Goal: Obtain resource: Download file/media

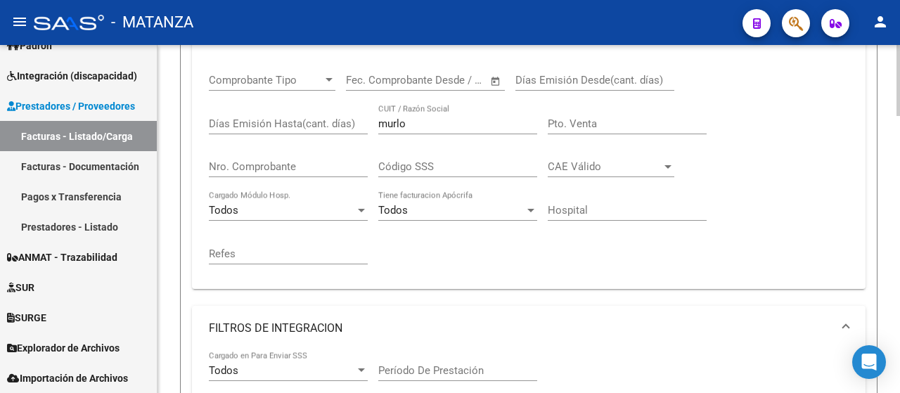
scroll to position [297, 0]
click at [449, 120] on input "murlo" at bounding box center [457, 123] width 159 height 13
type input "m"
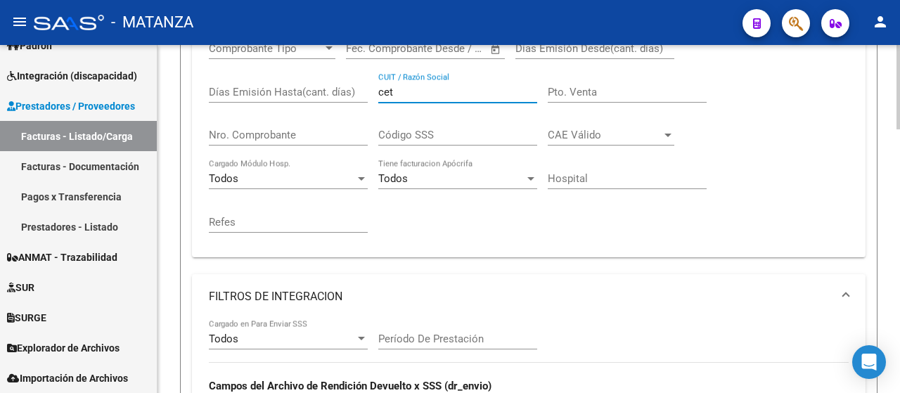
scroll to position [240, 0]
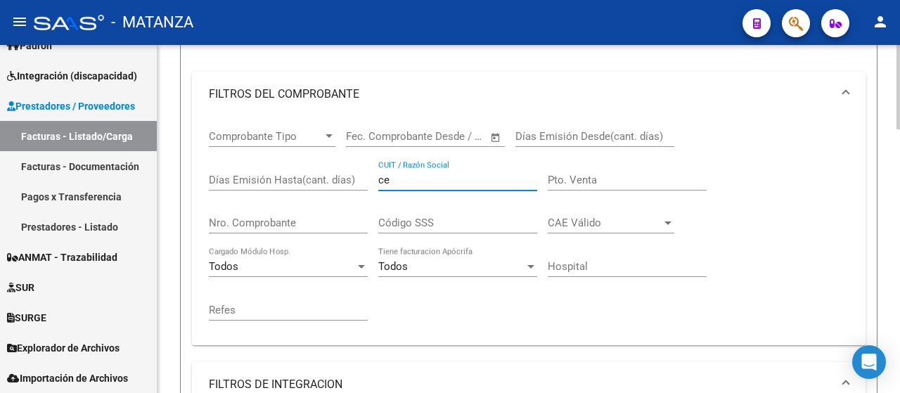
type input "c"
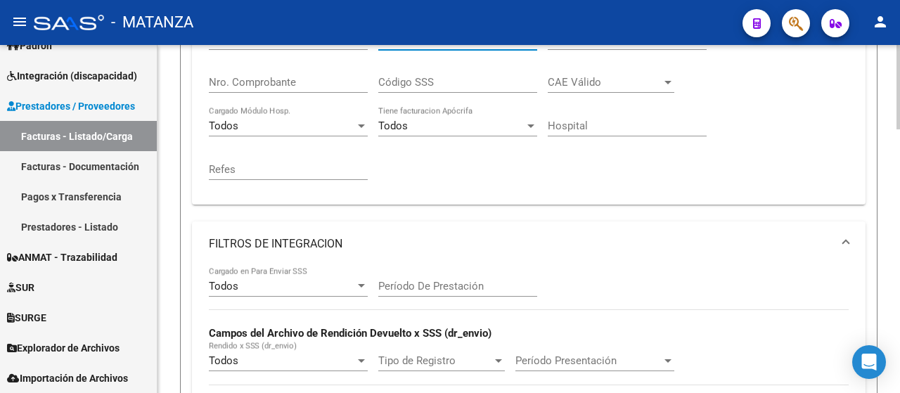
scroll to position [100, 0]
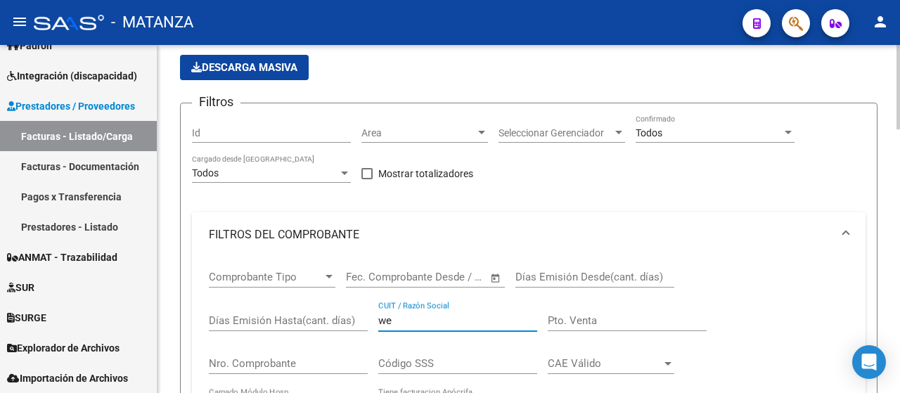
type input "w"
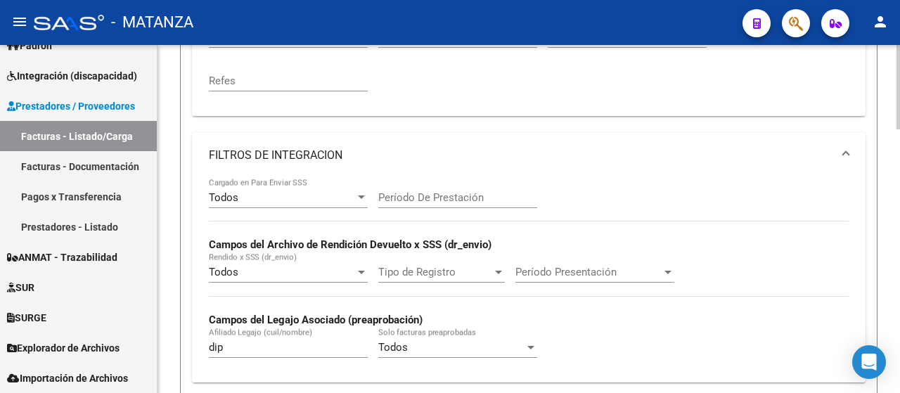
scroll to position [451, 0]
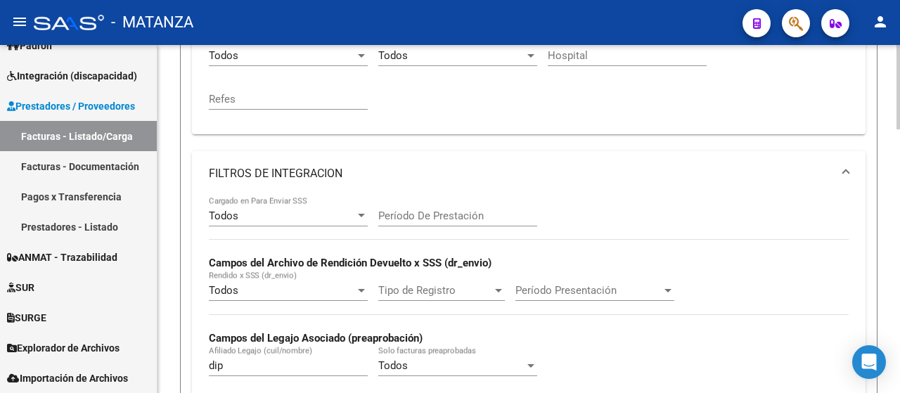
type input "castro"
click at [278, 363] on input "dip" at bounding box center [288, 365] width 159 height 13
type input "d"
type input "c"
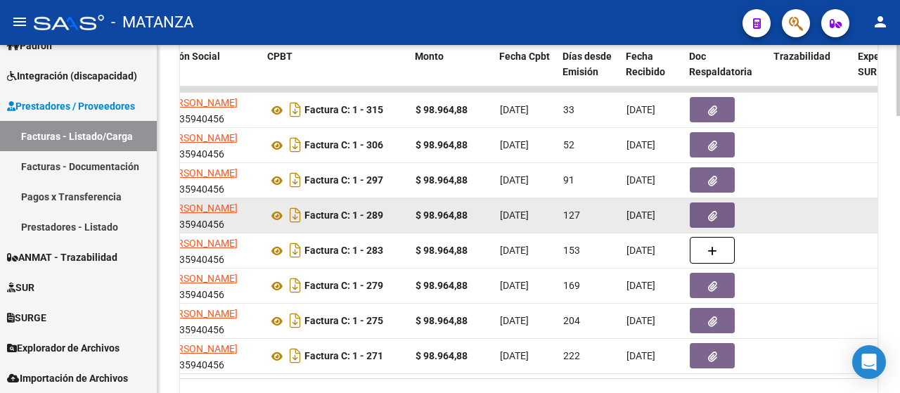
scroll to position [1281, 0]
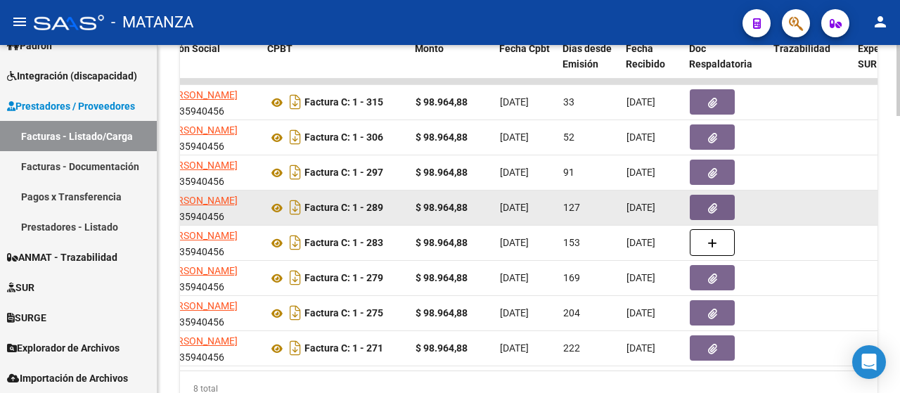
click at [704, 213] on button "button" at bounding box center [712, 207] width 45 height 25
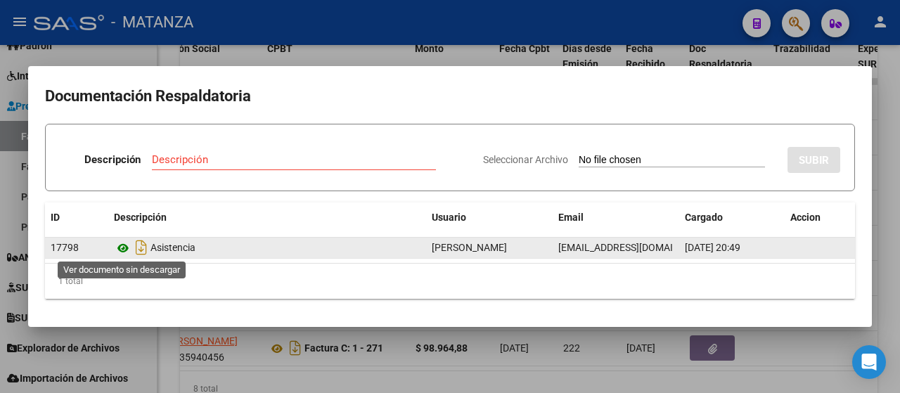
click at [123, 247] on icon at bounding box center [123, 248] width 18 height 17
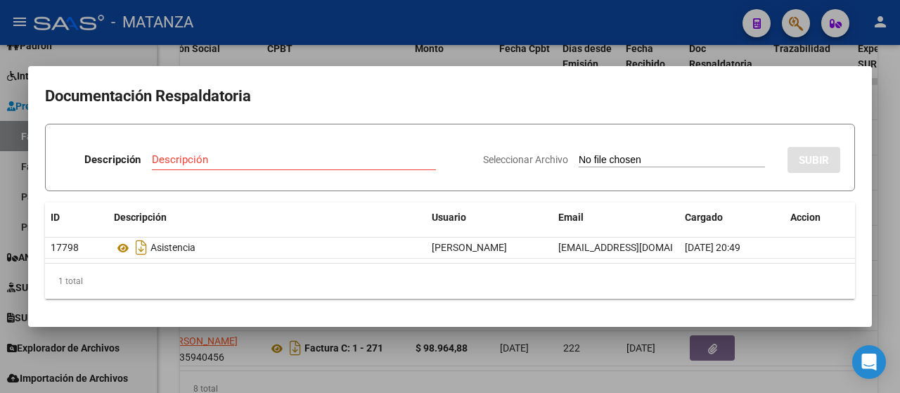
click at [322, 347] on div at bounding box center [450, 196] width 900 height 393
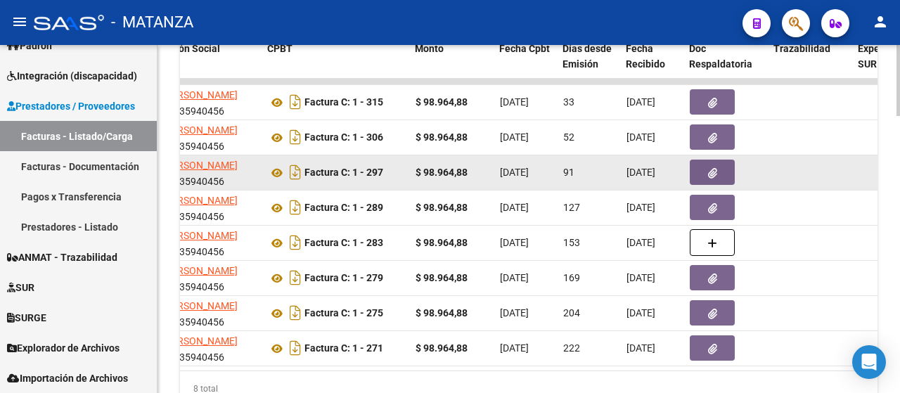
click at [712, 174] on icon "button" at bounding box center [712, 173] width 9 height 11
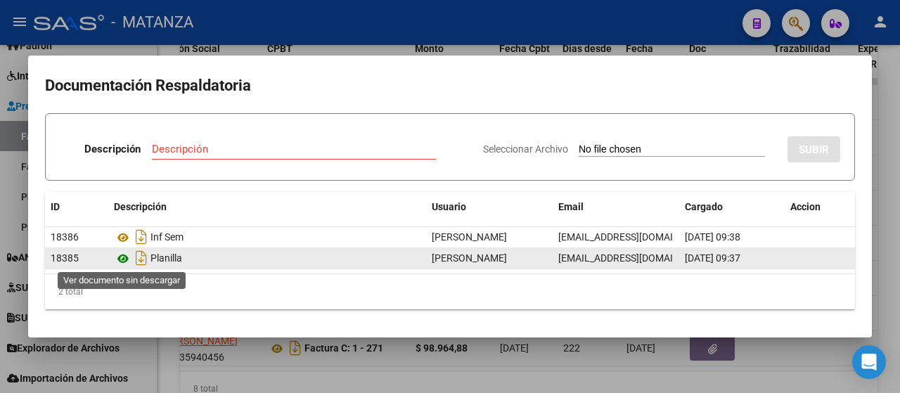
click at [127, 257] on icon at bounding box center [123, 258] width 18 height 17
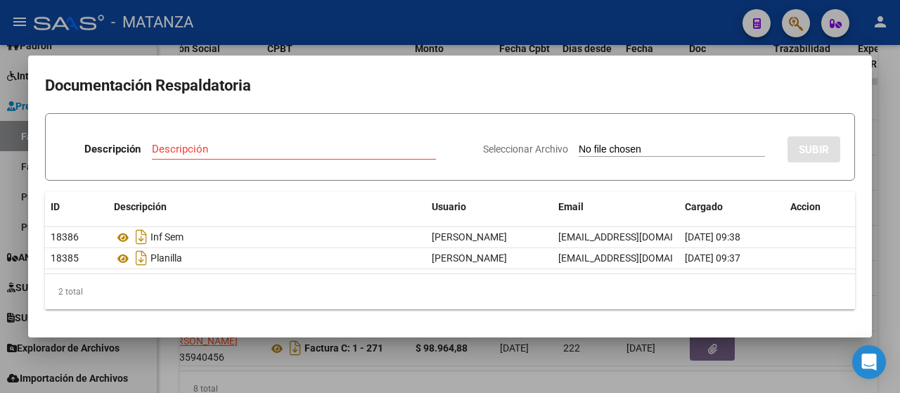
click at [428, 368] on div at bounding box center [450, 196] width 900 height 393
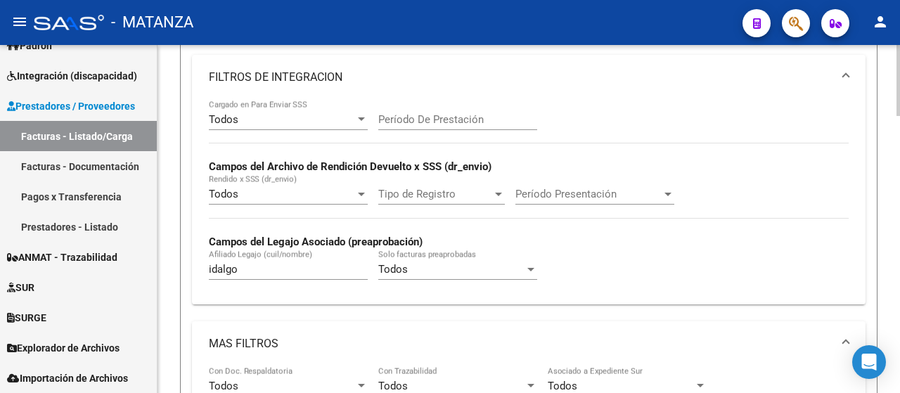
scroll to position [508, 0]
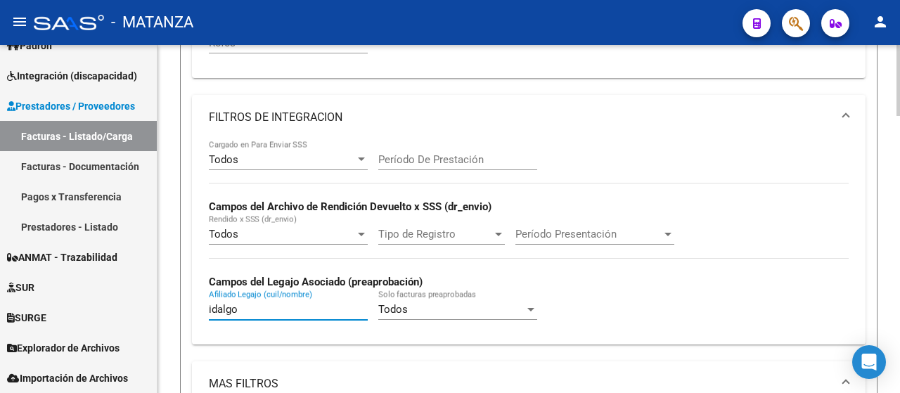
click at [262, 306] on input "idalgo" at bounding box center [288, 309] width 159 height 13
type input "i"
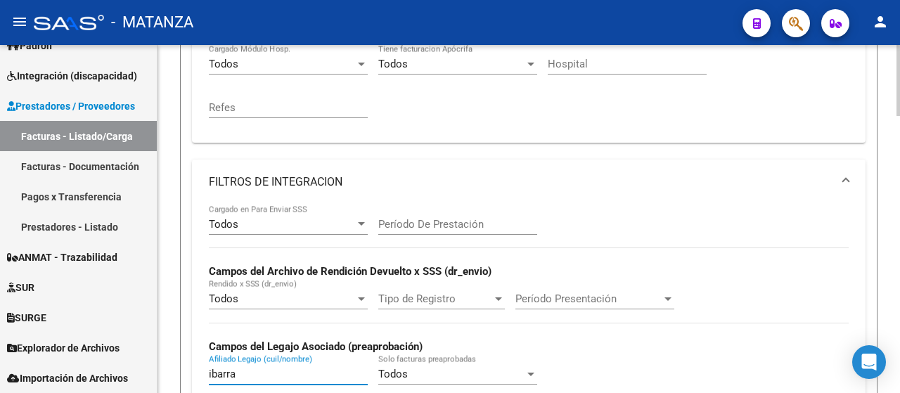
scroll to position [226, 0]
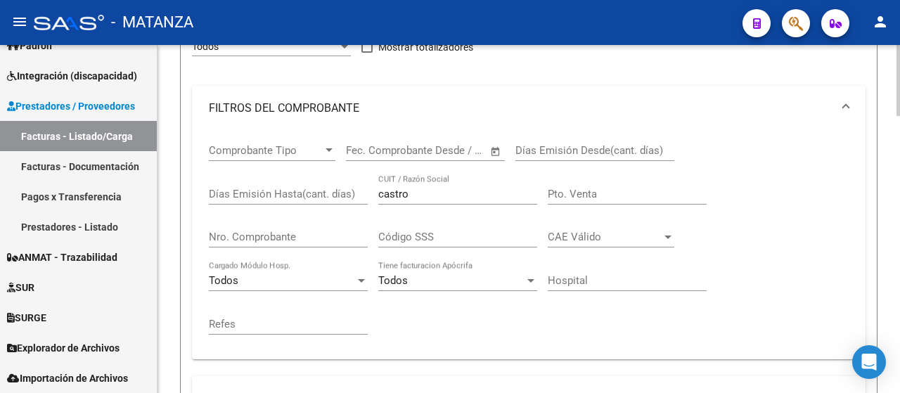
type input "ibarra"
click at [413, 192] on input "castro" at bounding box center [457, 194] width 159 height 13
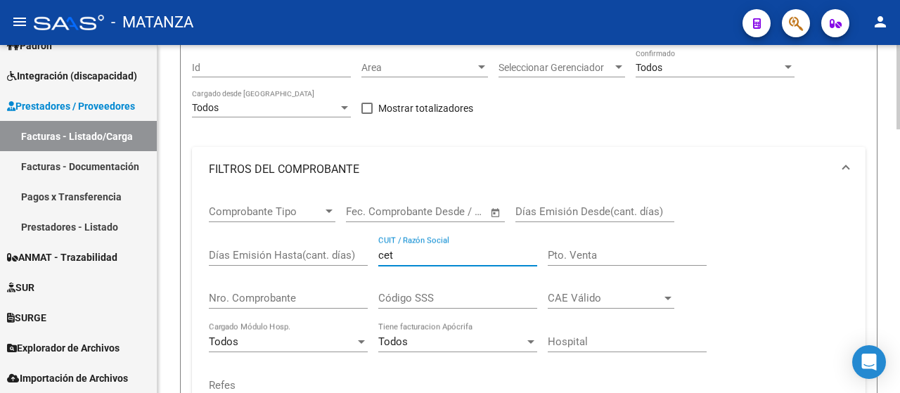
scroll to position [170, 0]
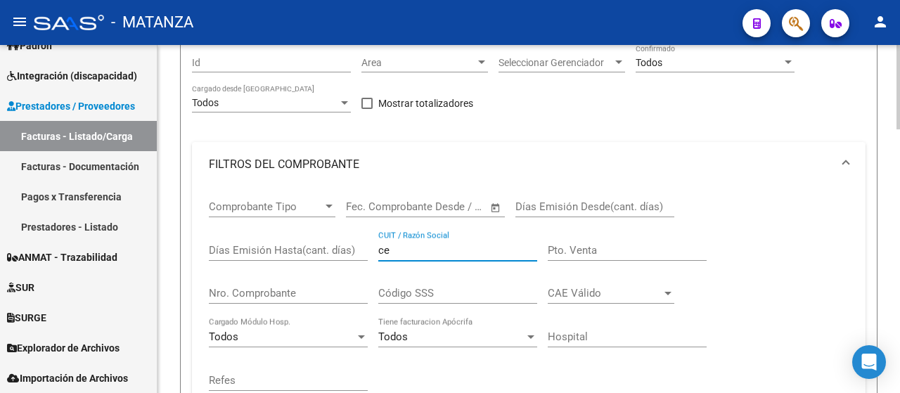
type input "c"
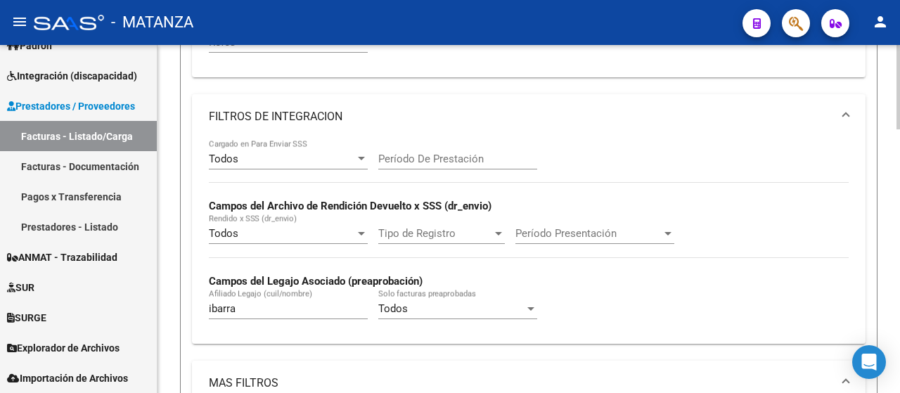
scroll to position [311, 0]
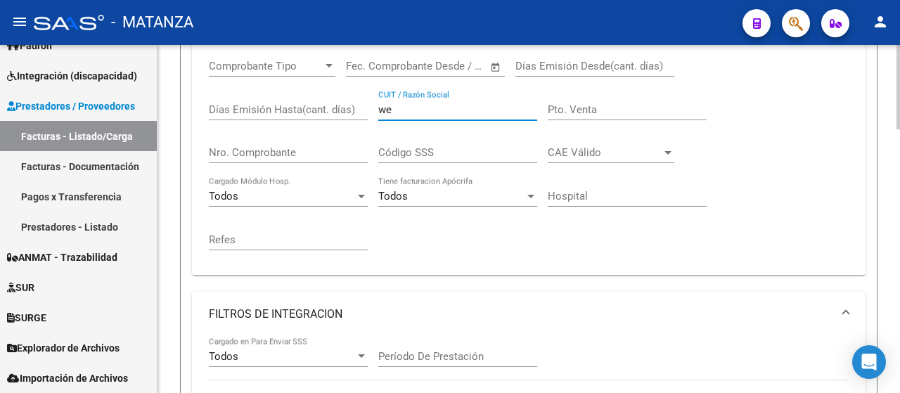
type input "w"
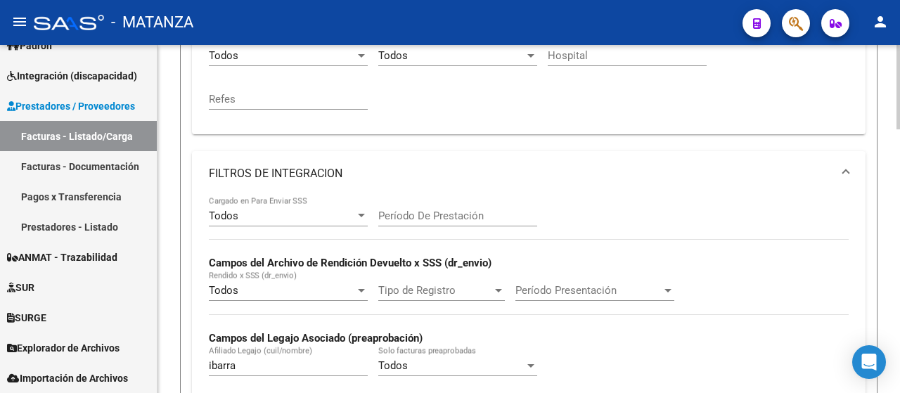
scroll to position [592, 0]
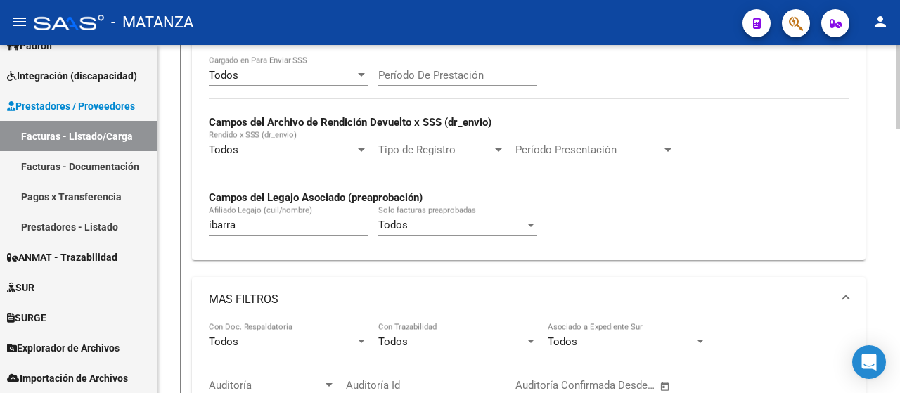
type input "silva"
click at [260, 224] on input "ibarra" at bounding box center [288, 225] width 159 height 13
type input "i"
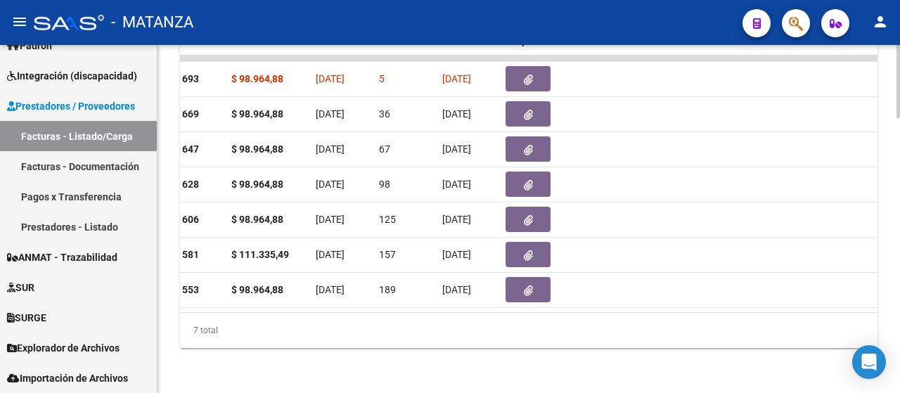
scroll to position [1246, 0]
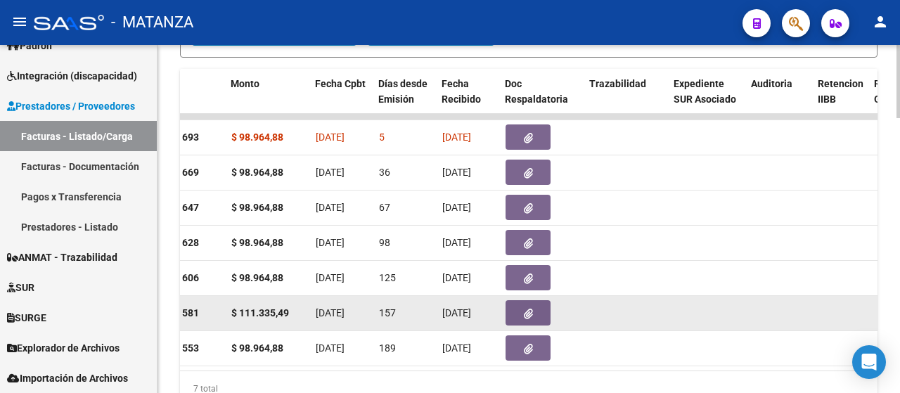
type input "[PERSON_NAME]"
click at [535, 317] on button "button" at bounding box center [528, 312] width 45 height 25
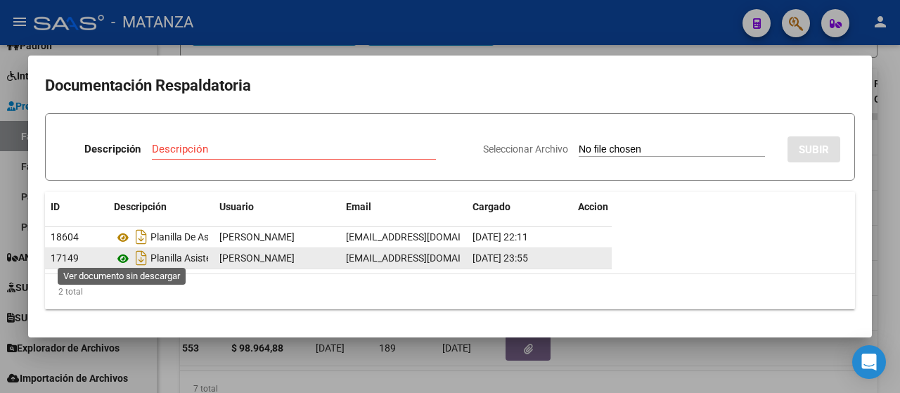
click at [128, 256] on icon at bounding box center [123, 258] width 18 height 17
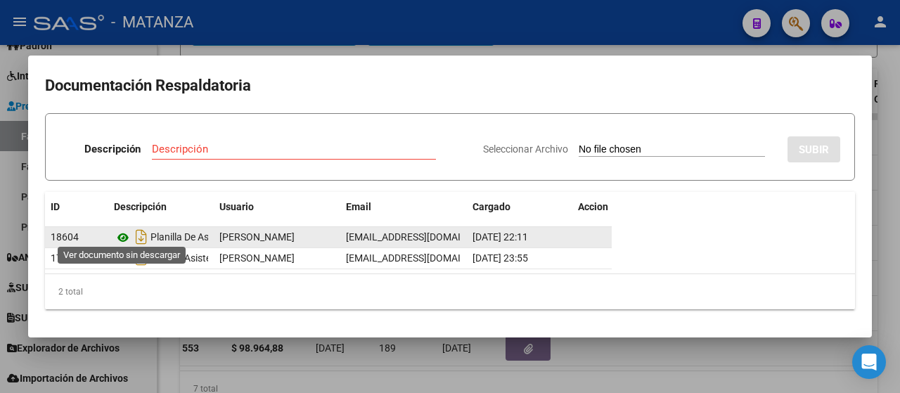
click at [126, 233] on icon at bounding box center [123, 237] width 18 height 17
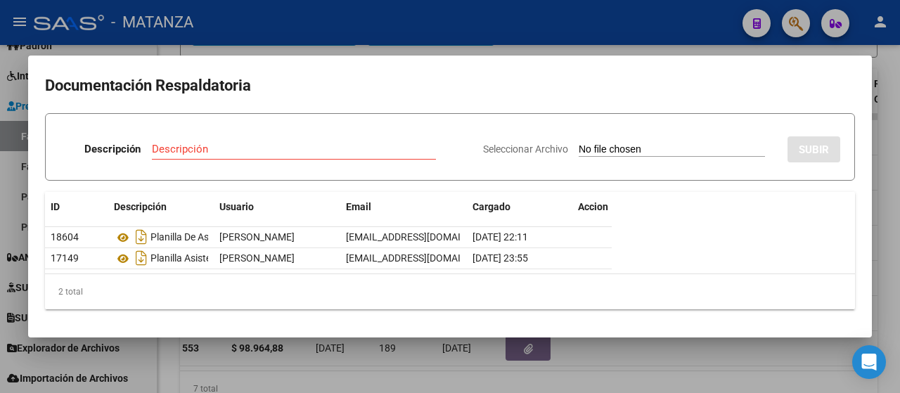
click at [263, 356] on div at bounding box center [450, 196] width 900 height 393
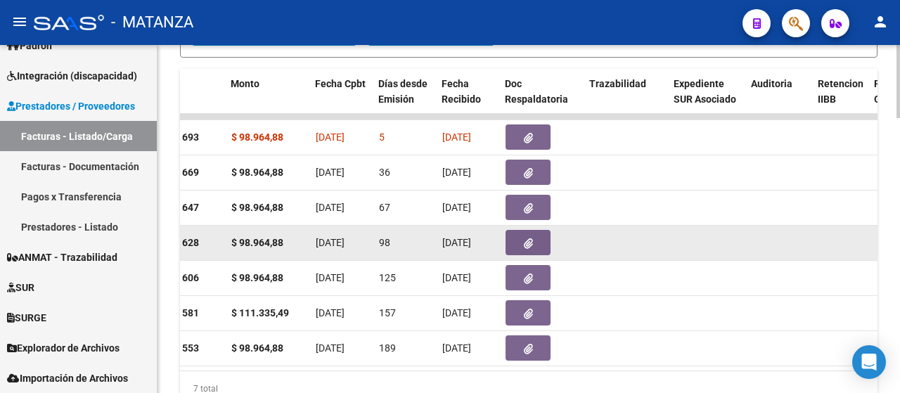
click at [522, 248] on button "button" at bounding box center [528, 242] width 45 height 25
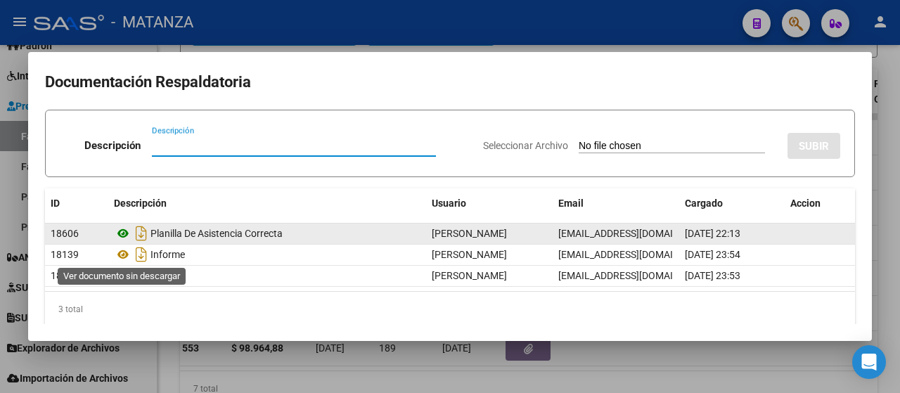
click at [122, 234] on icon at bounding box center [123, 233] width 18 height 17
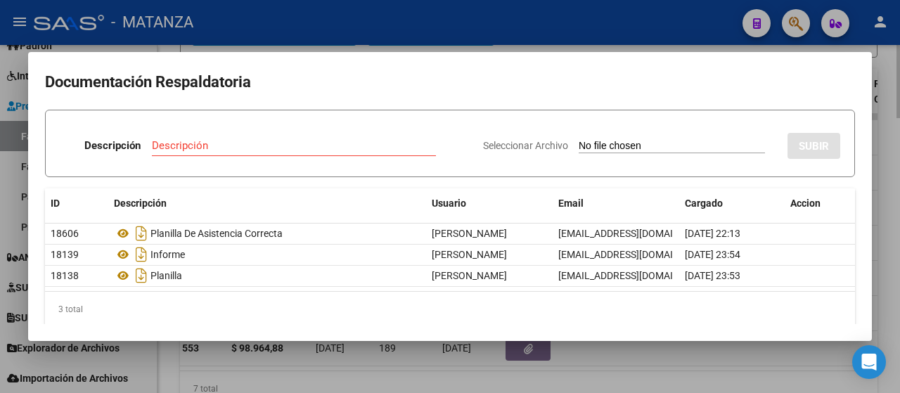
drag, startPoint x: 136, startPoint y: 366, endPoint x: 224, endPoint y: 391, distance: 91.5
click at [136, 366] on div at bounding box center [450, 196] width 900 height 393
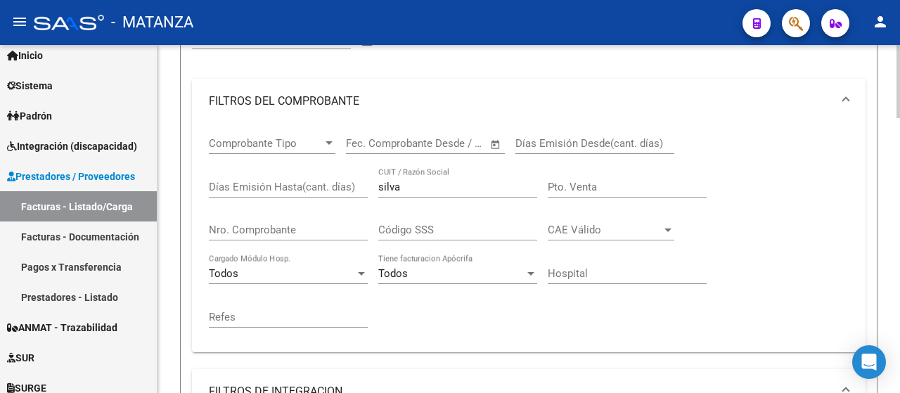
scroll to position [262, 0]
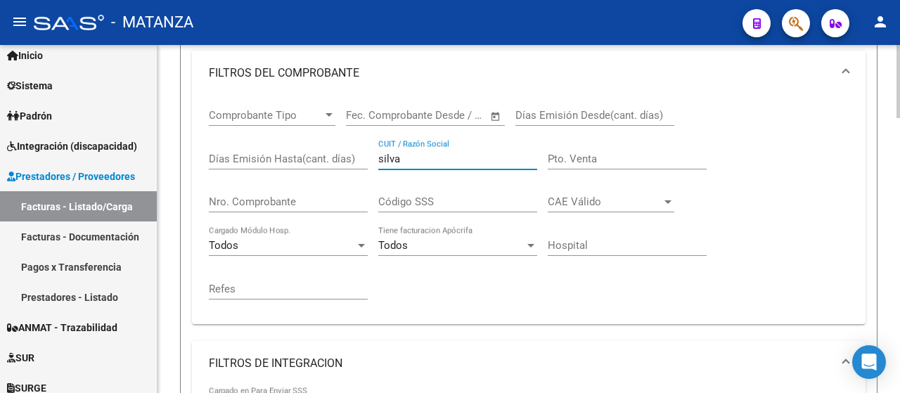
click at [415, 155] on input "silva" at bounding box center [457, 159] width 159 height 13
type input "s"
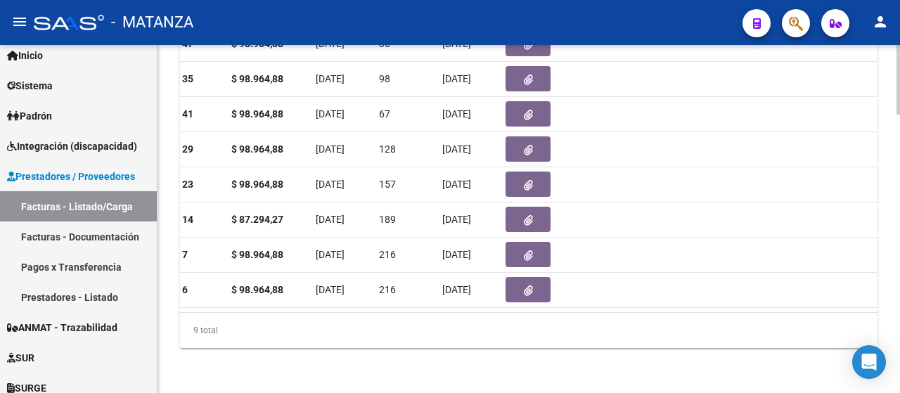
scroll to position [1316, 0]
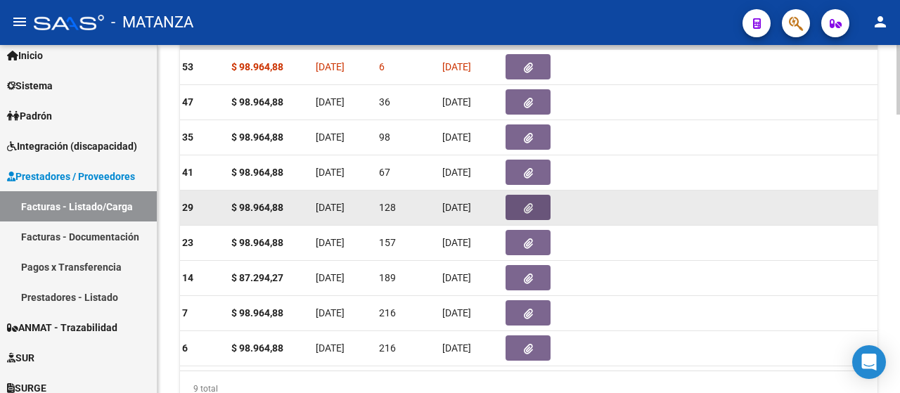
click at [529, 209] on icon "button" at bounding box center [528, 208] width 9 height 11
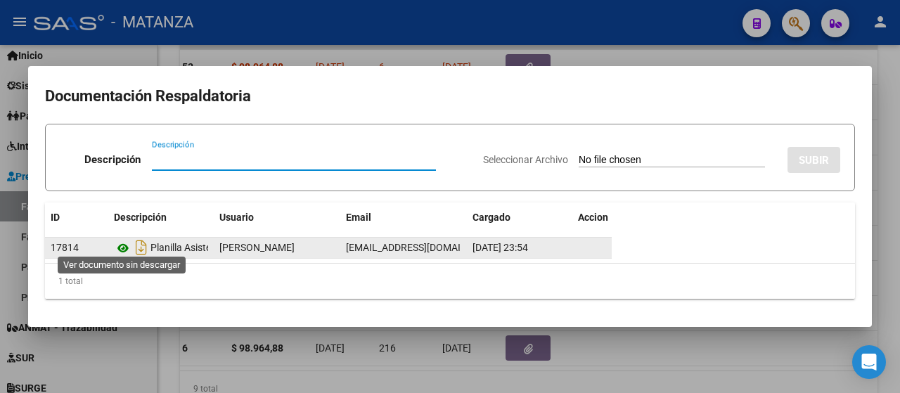
click at [125, 241] on icon at bounding box center [123, 248] width 18 height 17
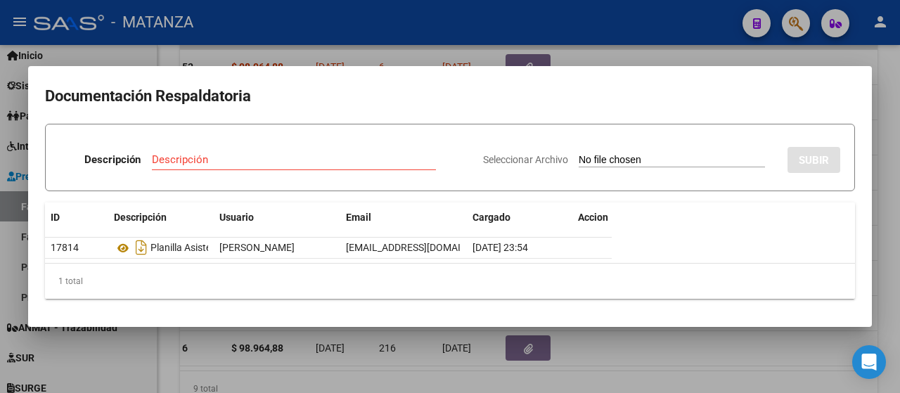
click at [418, 361] on div at bounding box center [450, 196] width 900 height 393
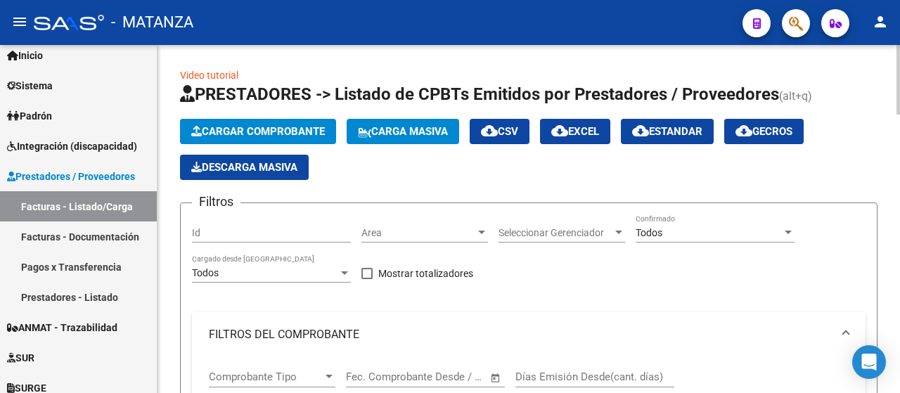
scroll to position [141, 0]
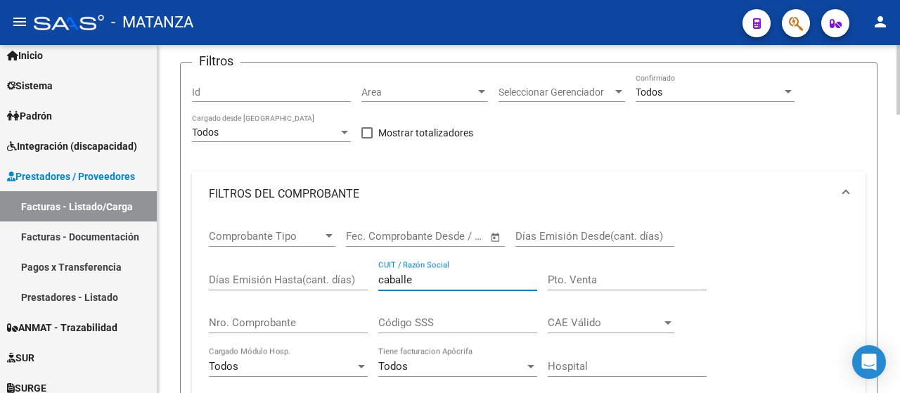
click at [456, 284] on input "caballe" at bounding box center [457, 280] width 159 height 13
type input "c"
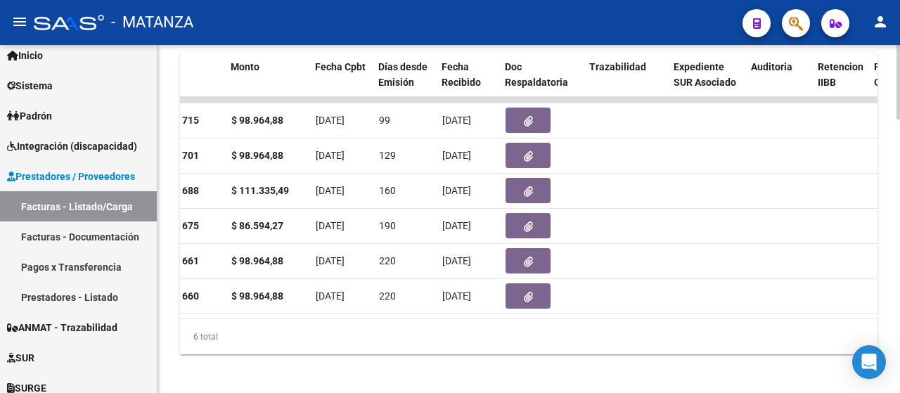
scroll to position [1266, 0]
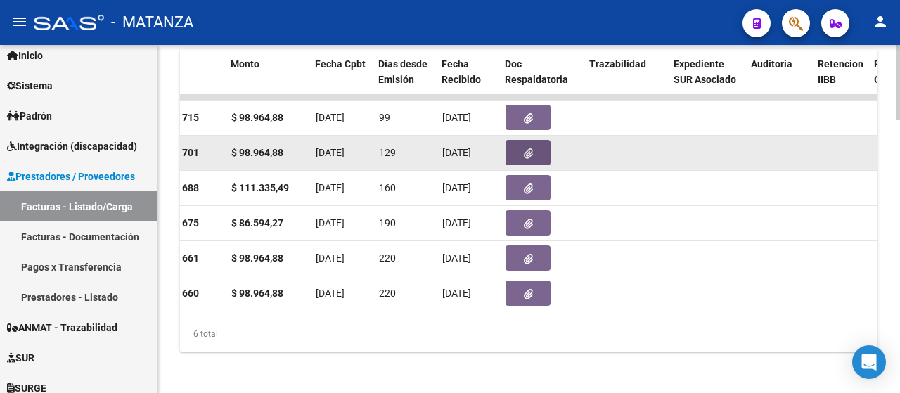
click at [538, 151] on button "button" at bounding box center [528, 152] width 45 height 25
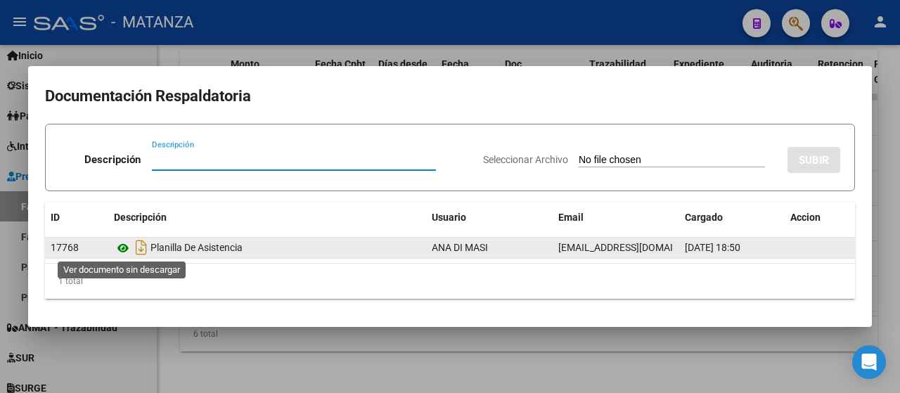
click at [124, 248] on icon at bounding box center [123, 248] width 18 height 17
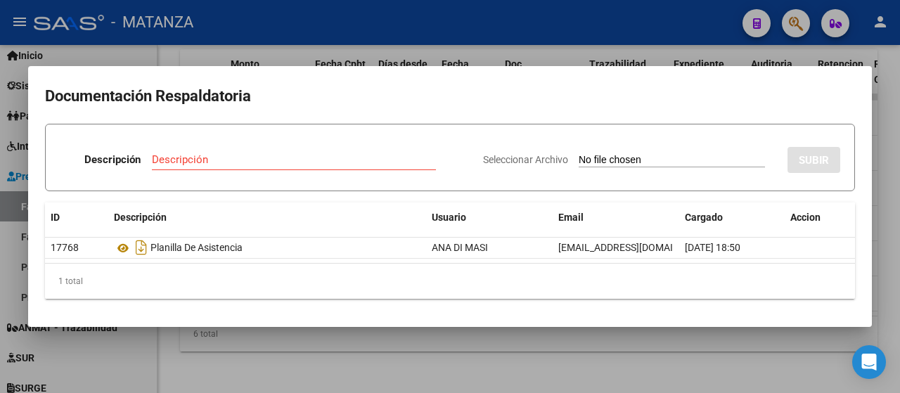
click at [251, 51] on div at bounding box center [450, 196] width 900 height 393
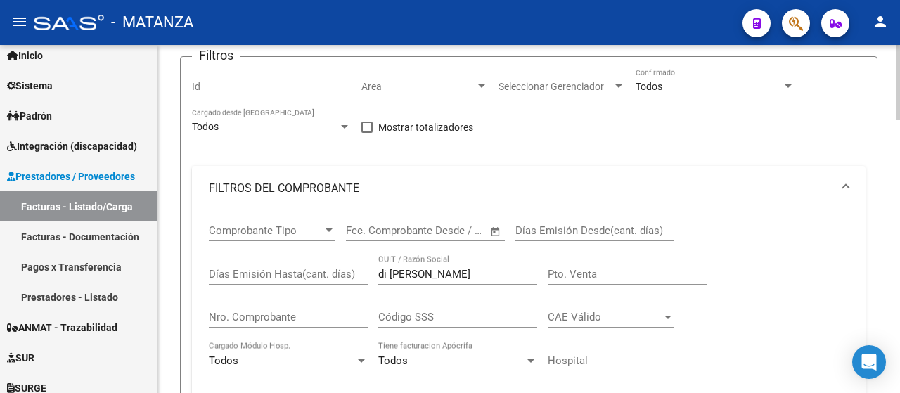
scroll to position [141, 0]
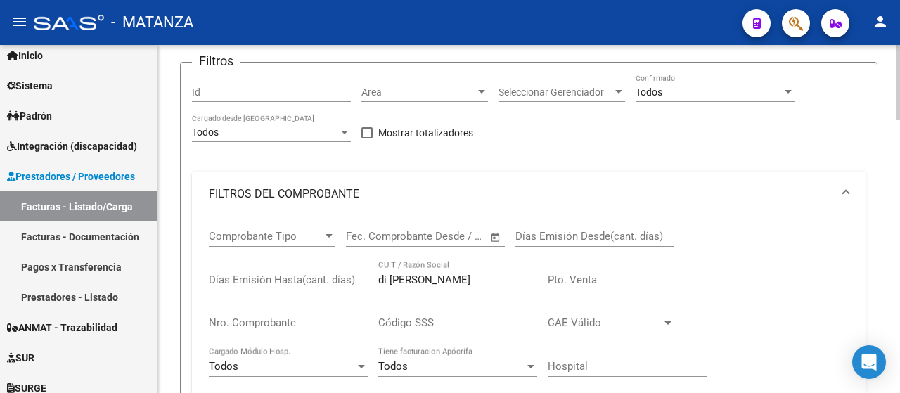
click at [435, 281] on input "di [PERSON_NAME]" at bounding box center [457, 280] width 159 height 13
type input "d"
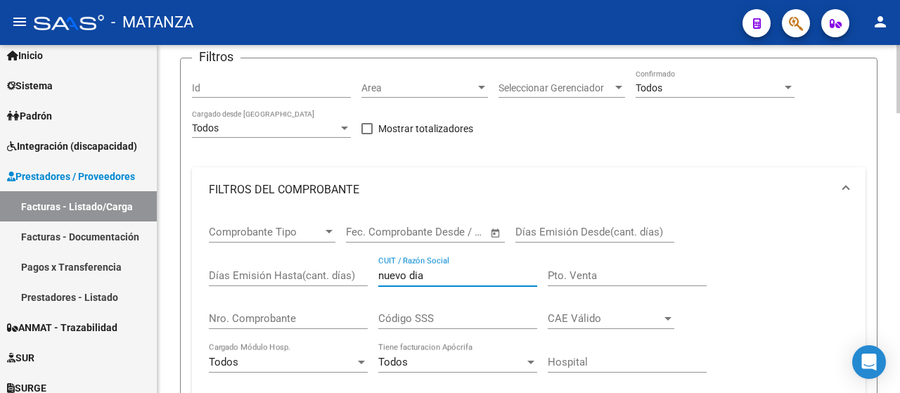
scroll to position [1266, 0]
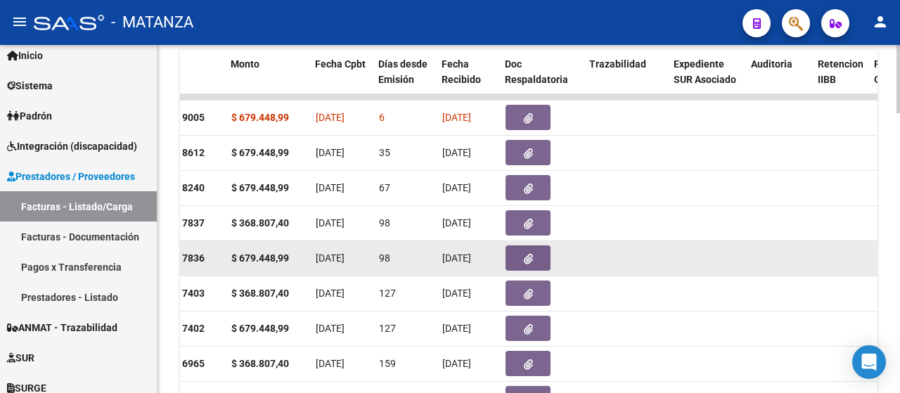
type input "nuevo dia"
click at [517, 261] on button "button" at bounding box center [528, 257] width 45 height 25
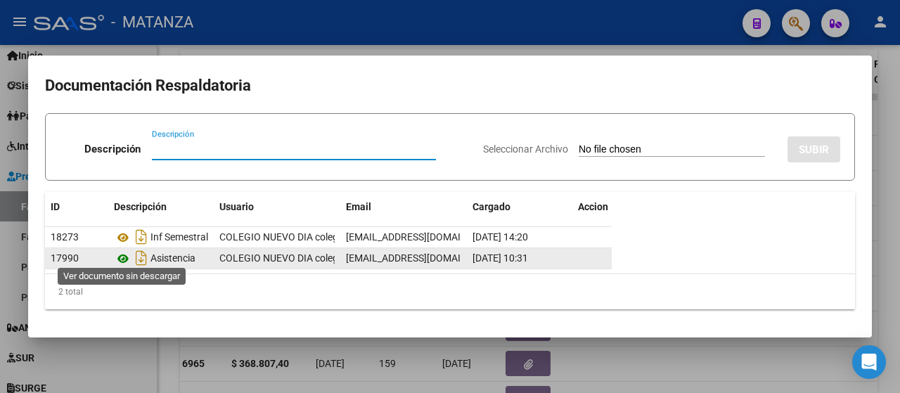
click at [122, 254] on icon at bounding box center [123, 258] width 18 height 17
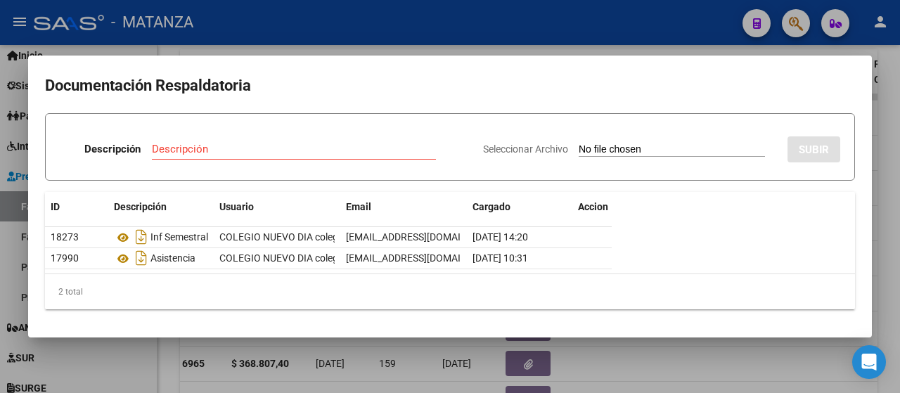
click at [287, 356] on div at bounding box center [450, 196] width 900 height 393
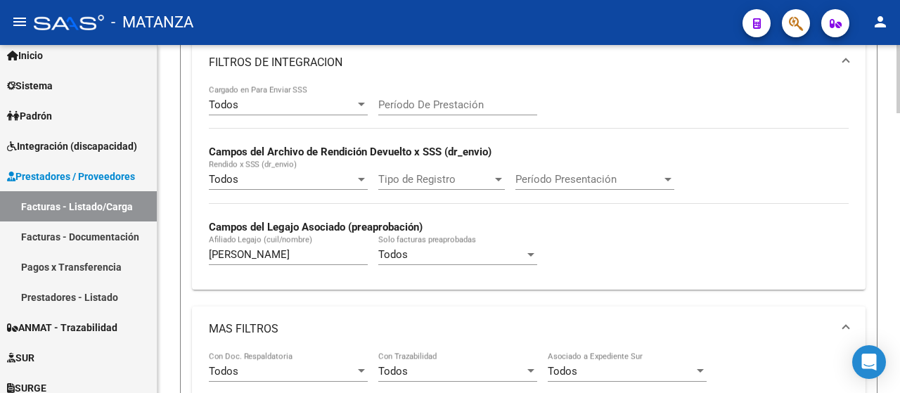
scroll to position [492, 0]
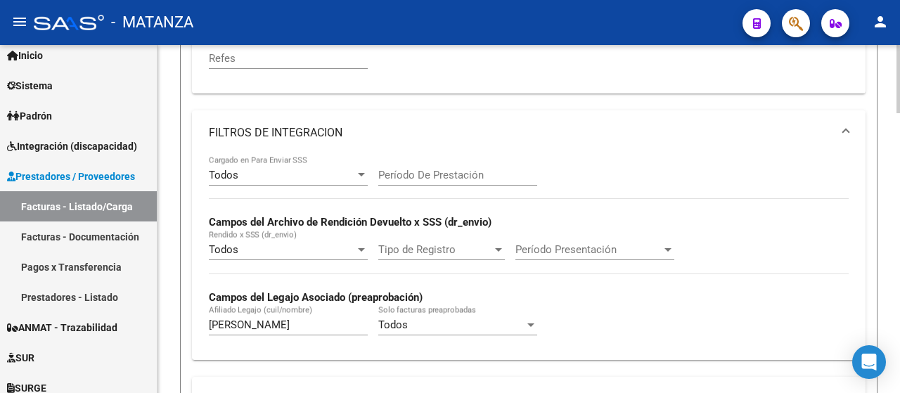
click at [285, 326] on input "[PERSON_NAME]" at bounding box center [288, 324] width 159 height 13
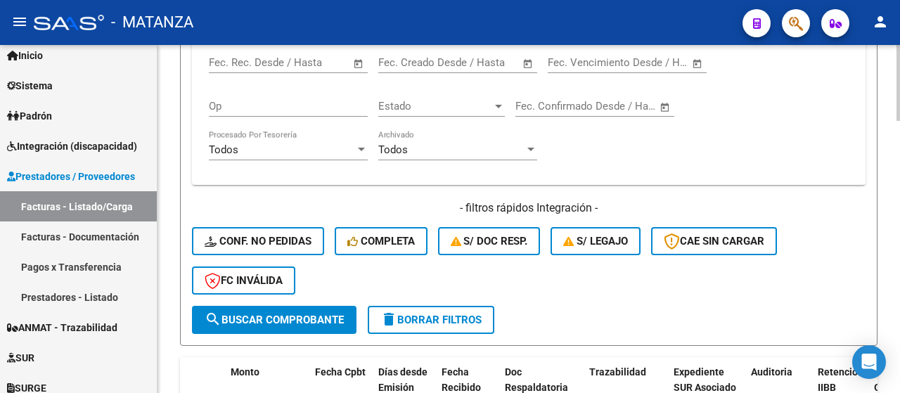
scroll to position [1195, 0]
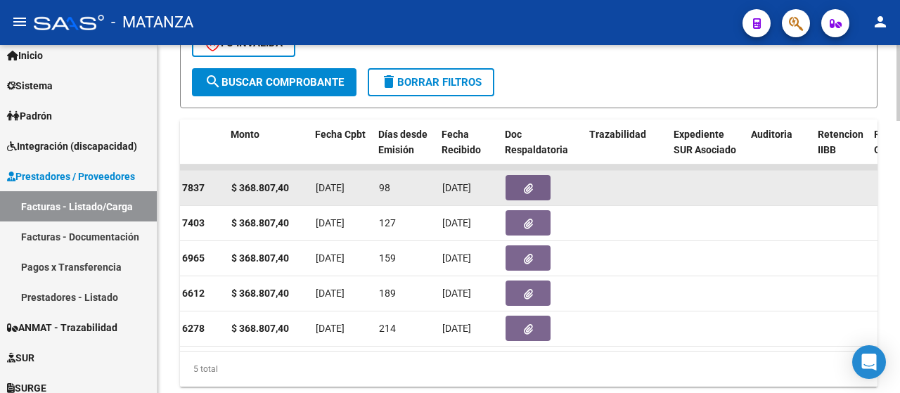
click at [533, 193] on button "button" at bounding box center [528, 187] width 45 height 25
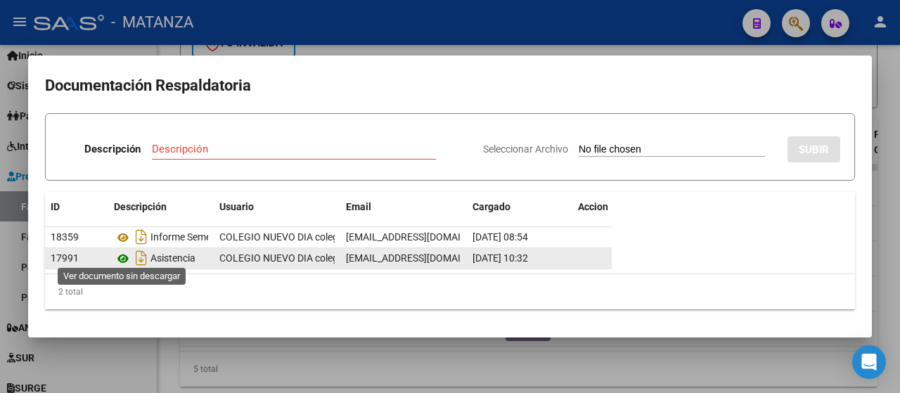
click at [117, 251] on icon at bounding box center [123, 258] width 18 height 17
click at [121, 253] on icon at bounding box center [123, 258] width 18 height 17
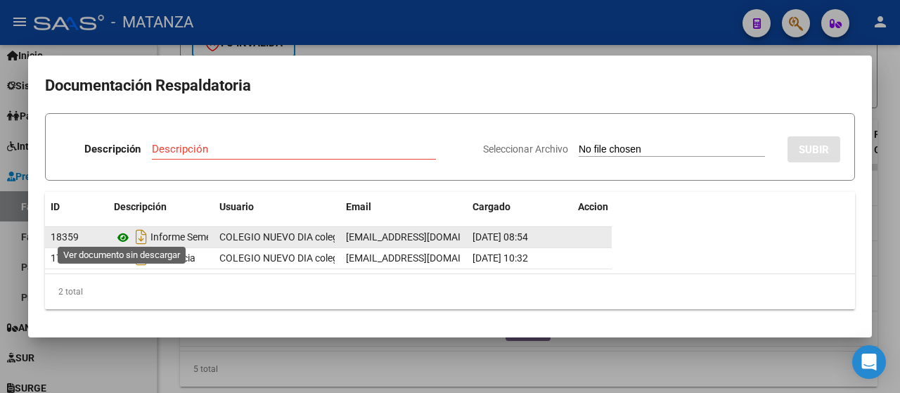
click at [118, 230] on icon at bounding box center [123, 237] width 18 height 17
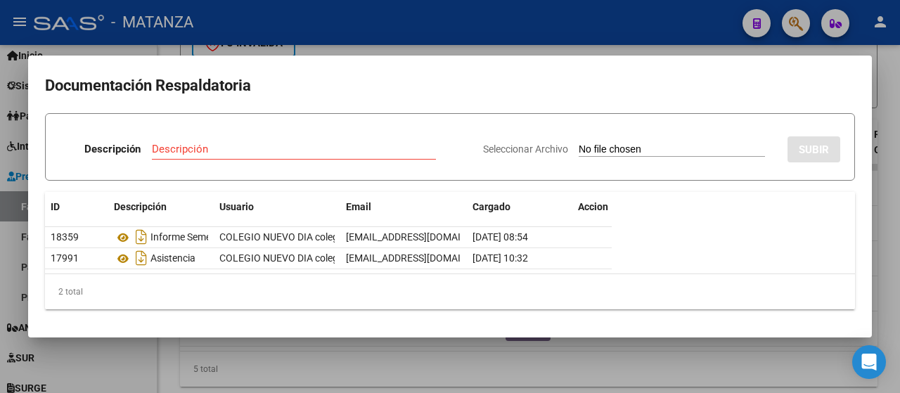
click at [143, 361] on div at bounding box center [450, 196] width 900 height 393
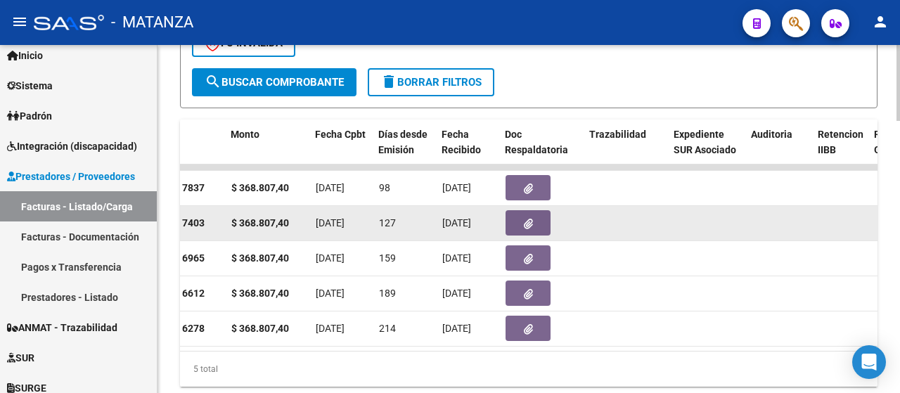
click at [537, 226] on button "button" at bounding box center [528, 222] width 45 height 25
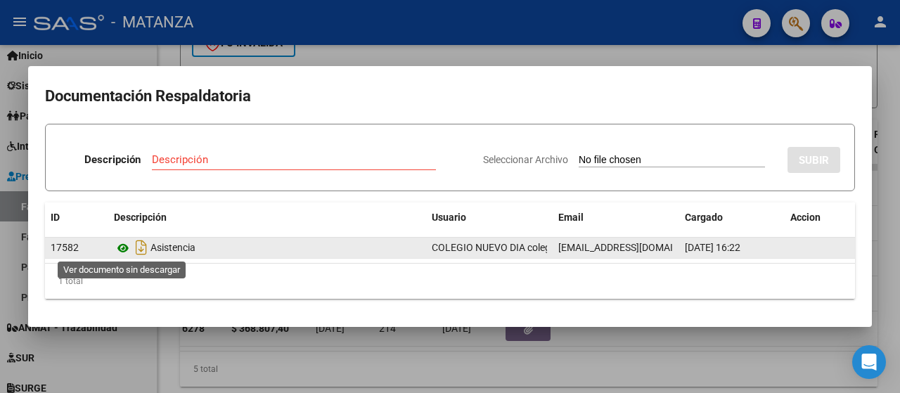
click at [126, 244] on icon at bounding box center [123, 248] width 18 height 17
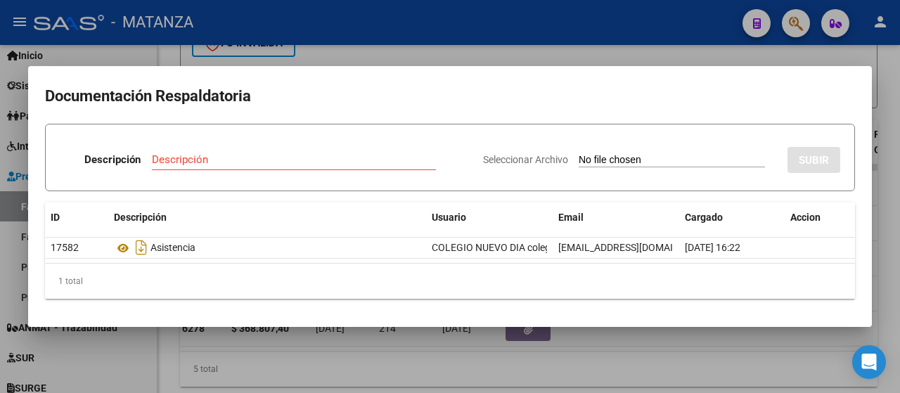
click at [494, 343] on div at bounding box center [450, 196] width 900 height 393
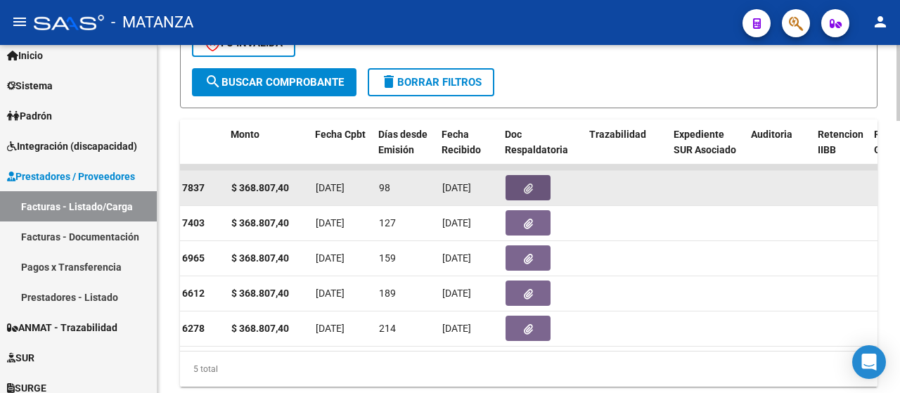
click at [521, 194] on button "button" at bounding box center [528, 187] width 45 height 25
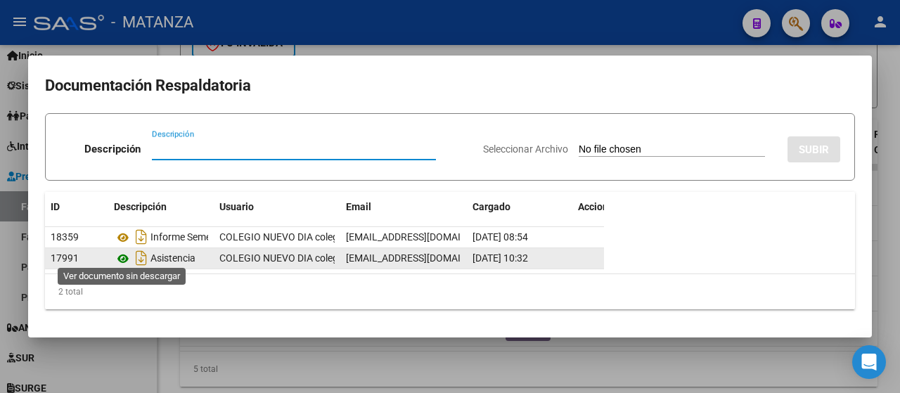
click at [124, 253] on icon at bounding box center [123, 258] width 18 height 17
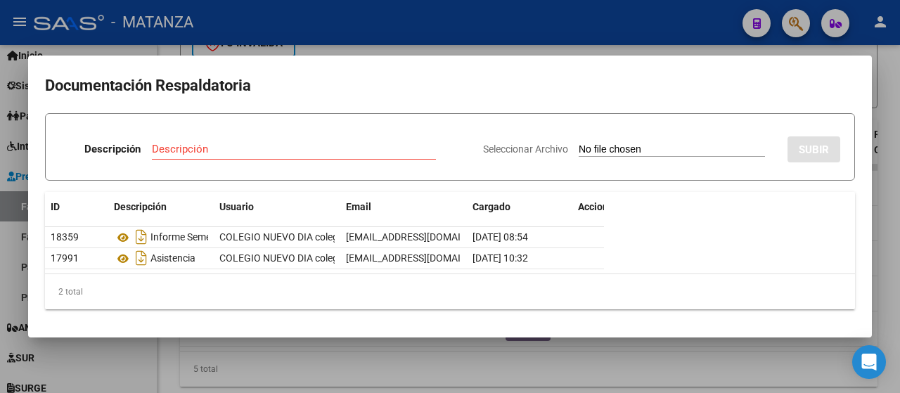
click at [147, 359] on div at bounding box center [450, 196] width 900 height 393
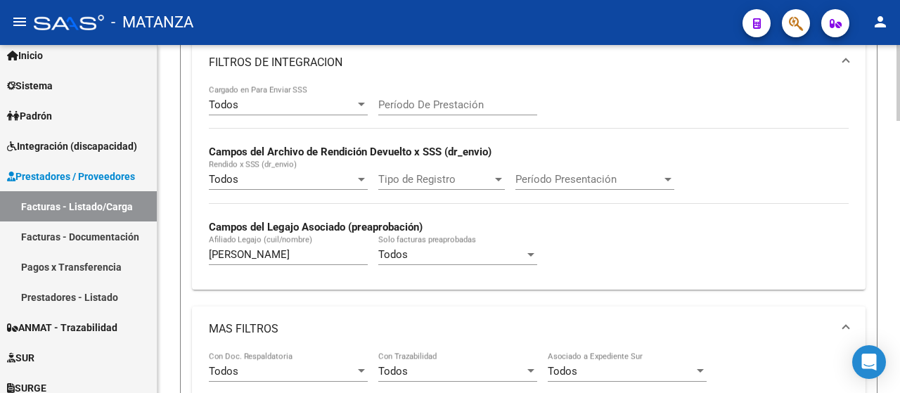
scroll to position [492, 0]
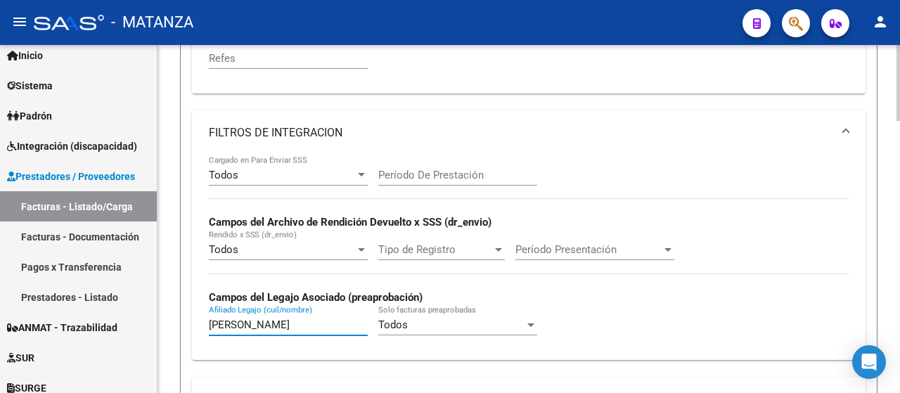
click at [276, 320] on input "[PERSON_NAME]" at bounding box center [288, 324] width 159 height 13
type input "i"
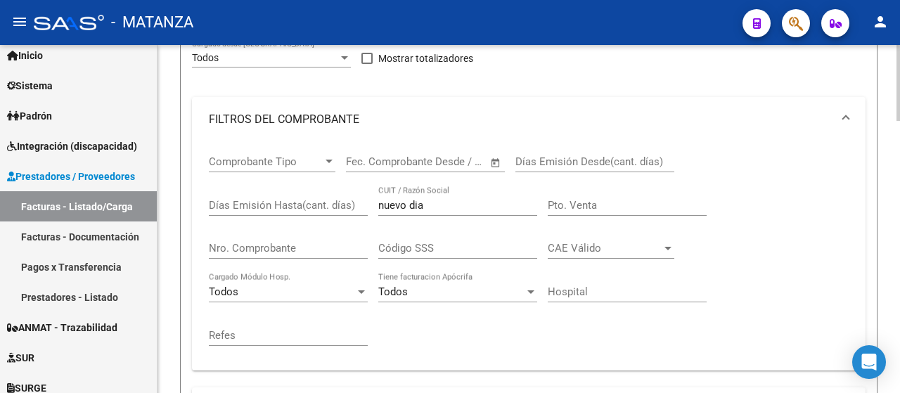
scroll to position [211, 0]
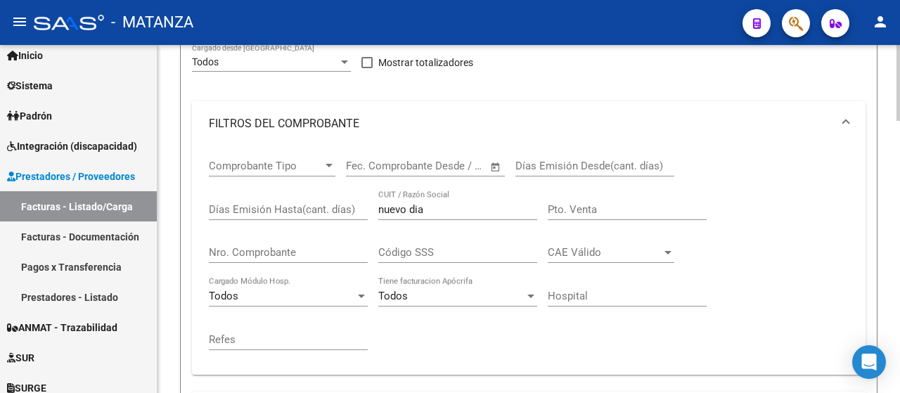
type input "legal"
click at [437, 205] on input "nuevo dia" at bounding box center [457, 209] width 159 height 13
type input "n"
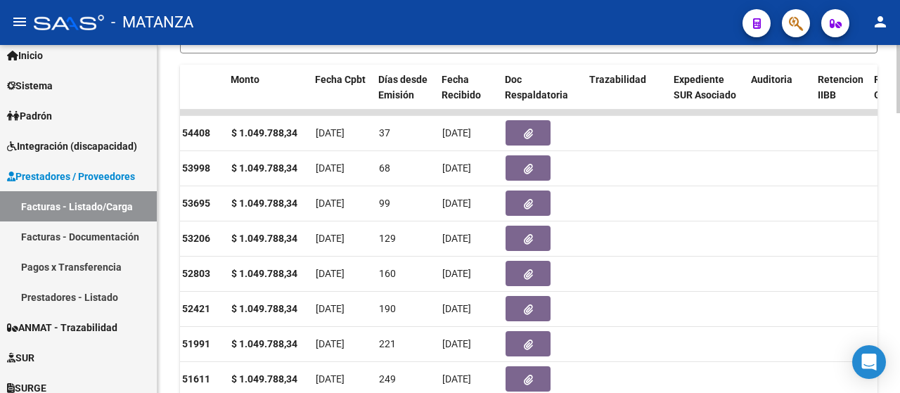
scroll to position [1266, 0]
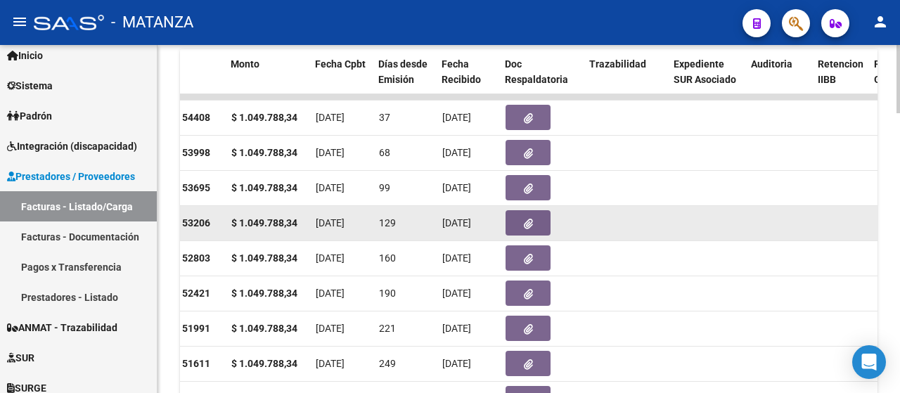
type input "porres"
click at [525, 223] on icon "button" at bounding box center [528, 224] width 9 height 11
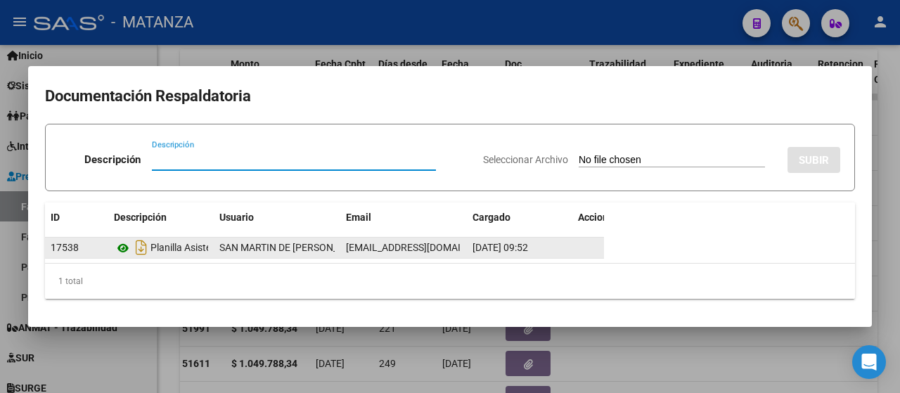
click at [122, 241] on icon at bounding box center [123, 248] width 18 height 17
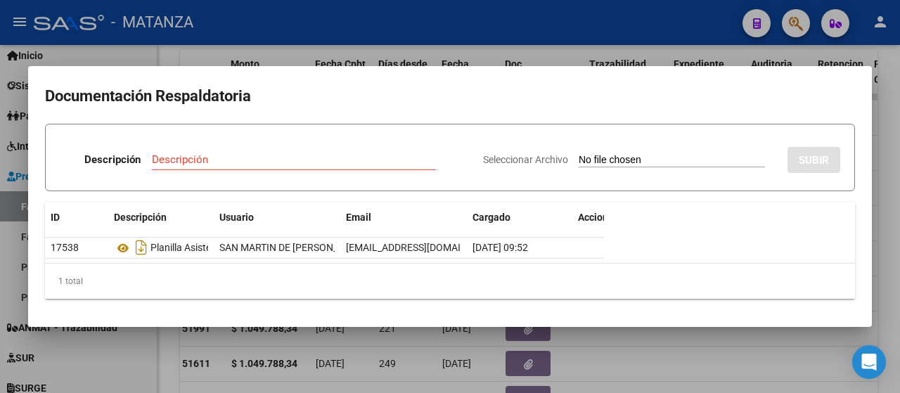
click at [181, 363] on div at bounding box center [450, 196] width 900 height 393
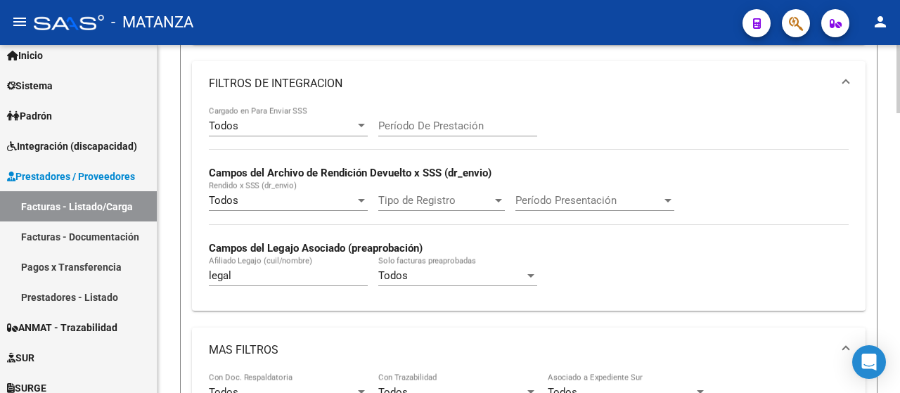
scroll to position [562, 0]
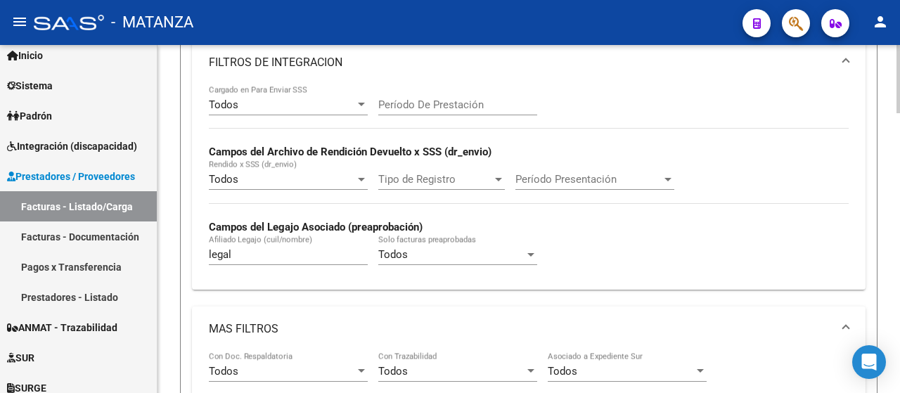
click at [292, 261] on input "legal" at bounding box center [288, 254] width 159 height 13
type input "l"
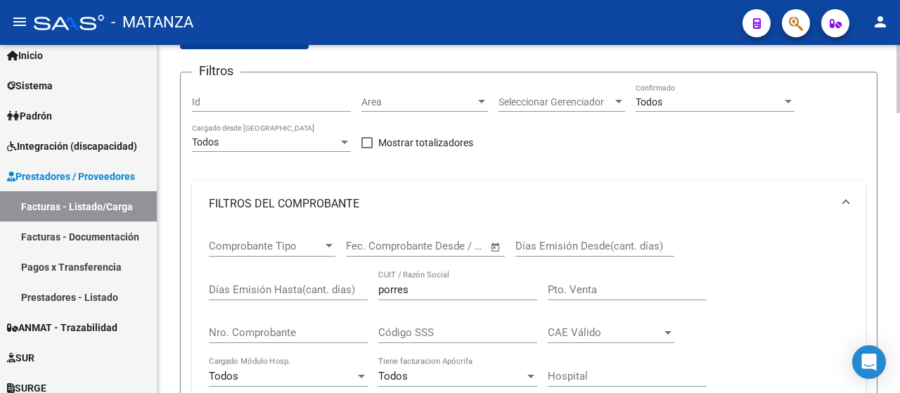
scroll to position [70, 0]
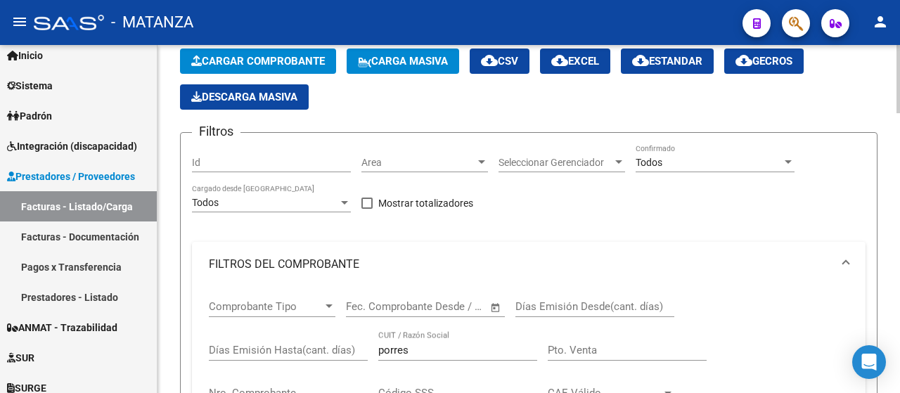
type input "nieva"
click at [412, 354] on input "porres" at bounding box center [457, 350] width 159 height 13
type input "p"
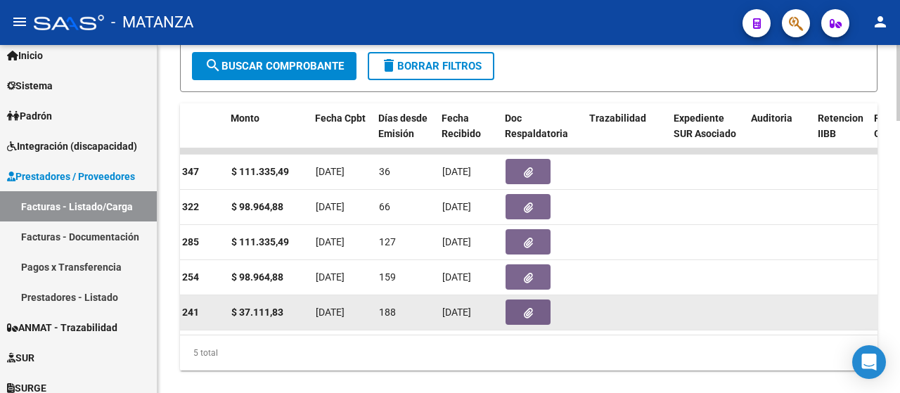
scroll to position [1246, 0]
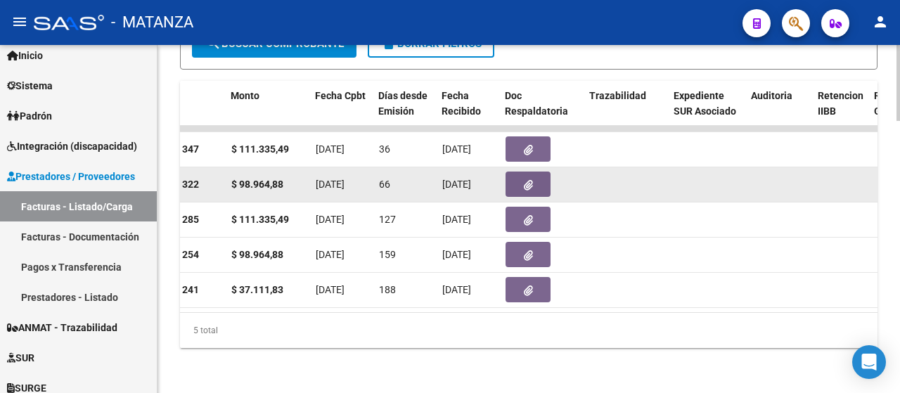
type input "pallotti"
click at [524, 180] on icon "button" at bounding box center [528, 185] width 9 height 11
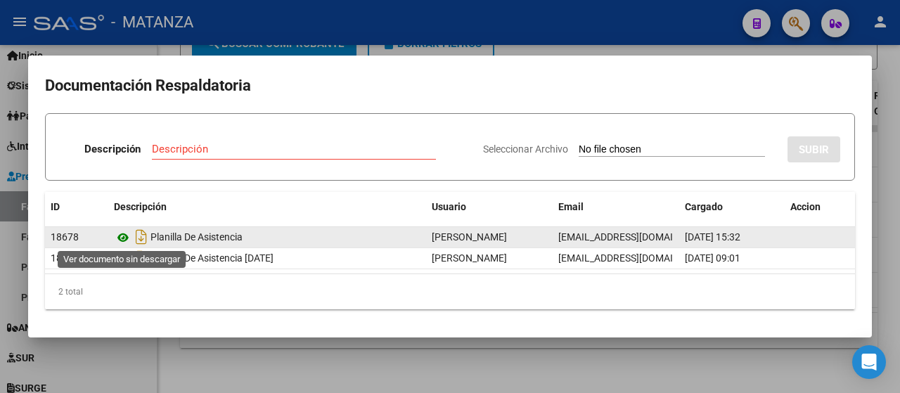
click at [127, 238] on icon at bounding box center [123, 237] width 18 height 17
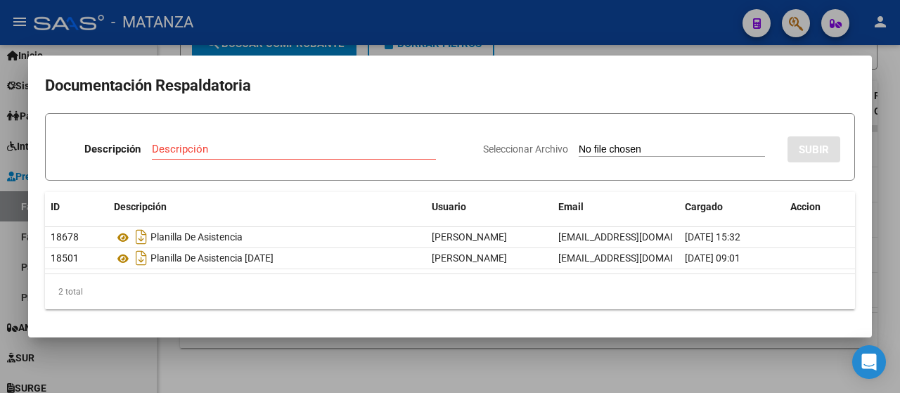
click at [229, 345] on div at bounding box center [450, 196] width 900 height 393
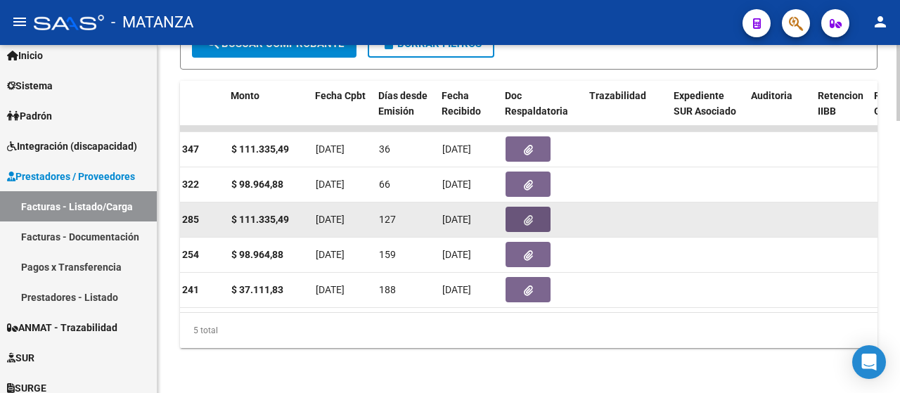
click at [537, 213] on button "button" at bounding box center [528, 219] width 45 height 25
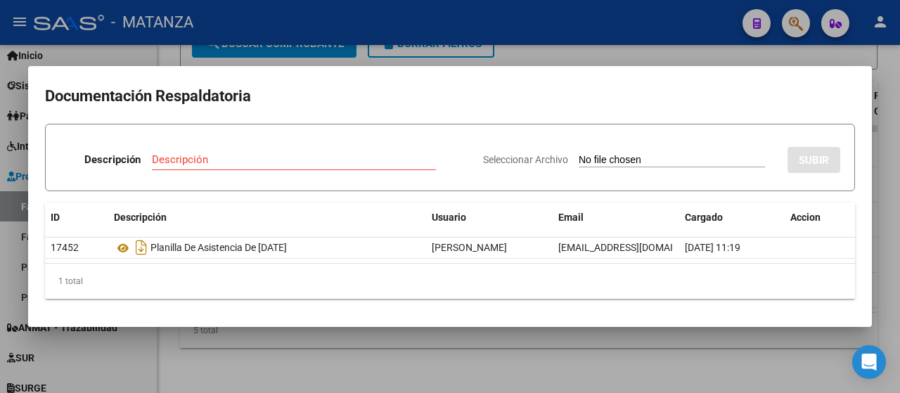
click at [174, 356] on div at bounding box center [450, 196] width 900 height 393
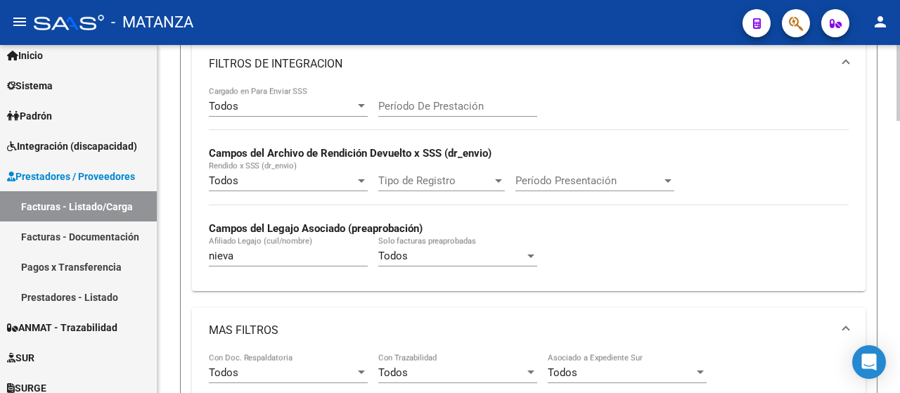
click at [882, 209] on div "Video tutorial PRESTADORES -> Listado de CPBTs Emitidos por Prestadores / Prove…" at bounding box center [530, 275] width 746 height 1582
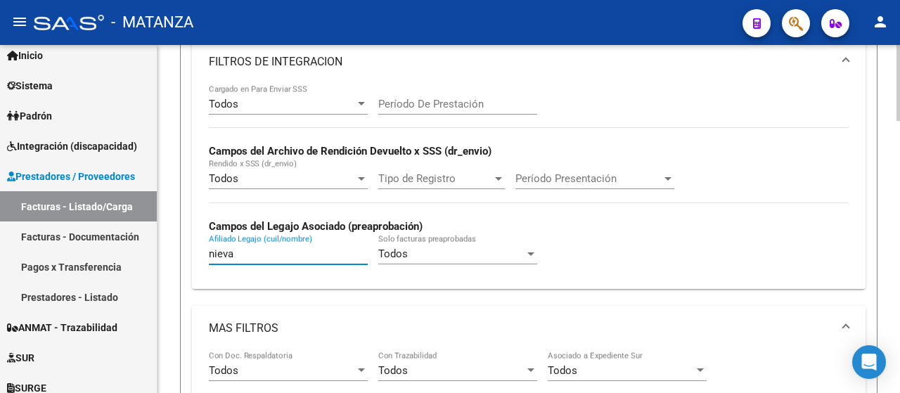
click at [258, 252] on input "nieva" at bounding box center [288, 253] width 159 height 13
type input "n"
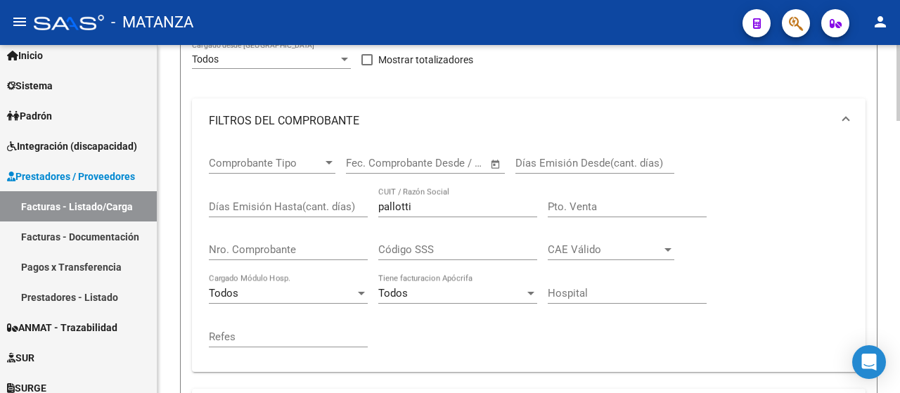
scroll to position [212, 0]
type input "[PERSON_NAME]"
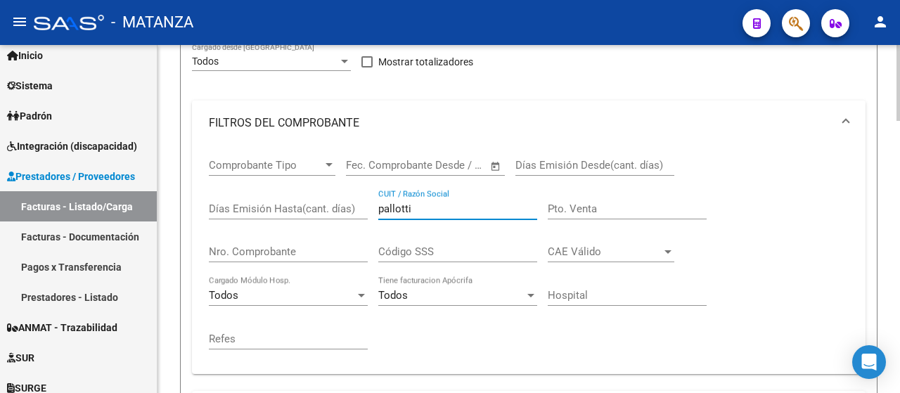
click at [427, 210] on input "pallotti" at bounding box center [457, 208] width 159 height 13
type input "p"
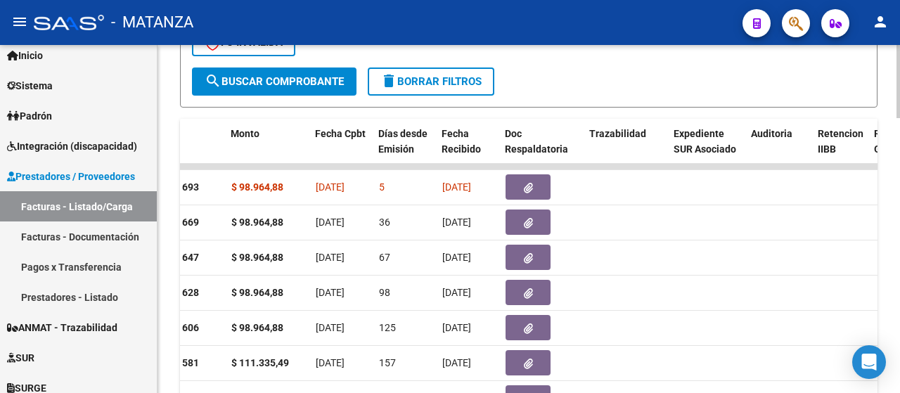
scroll to position [1266, 0]
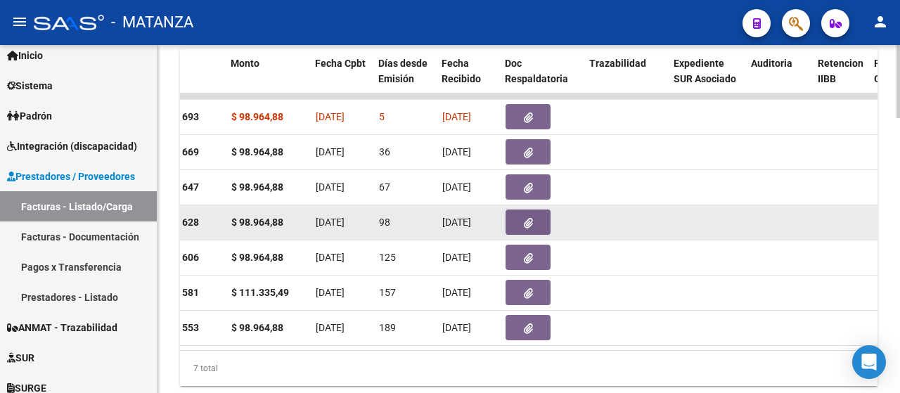
type input "vergara"
click at [524, 221] on icon "button" at bounding box center [528, 223] width 9 height 11
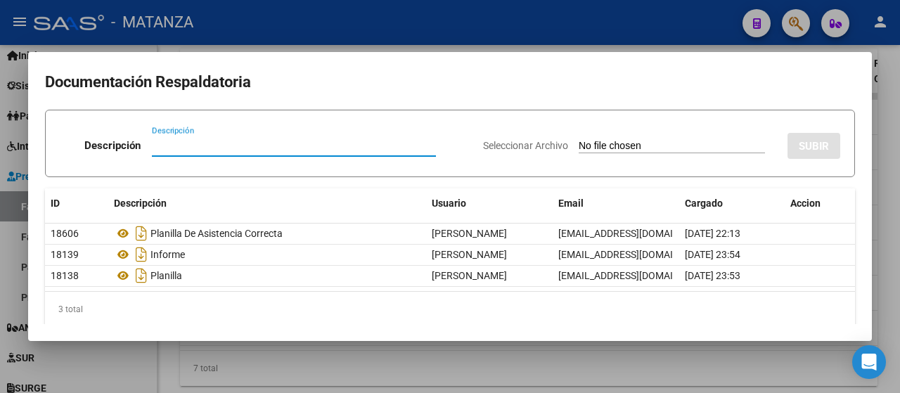
click at [170, 328] on mat-dialog-container "Documentación Respaldatoria Descripción Descripción Seleccionar Archivo SUBIR I…" at bounding box center [450, 196] width 844 height 289
click at [160, 361] on div at bounding box center [450, 196] width 900 height 393
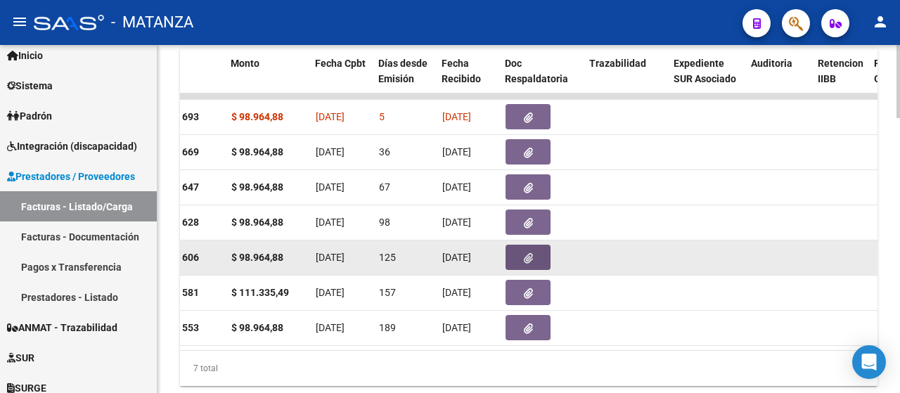
click at [527, 262] on icon "button" at bounding box center [528, 258] width 9 height 11
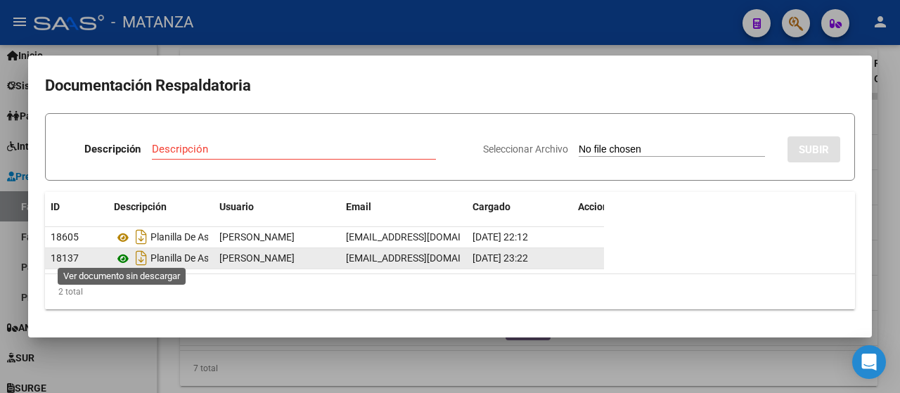
click at [127, 252] on icon at bounding box center [123, 258] width 18 height 17
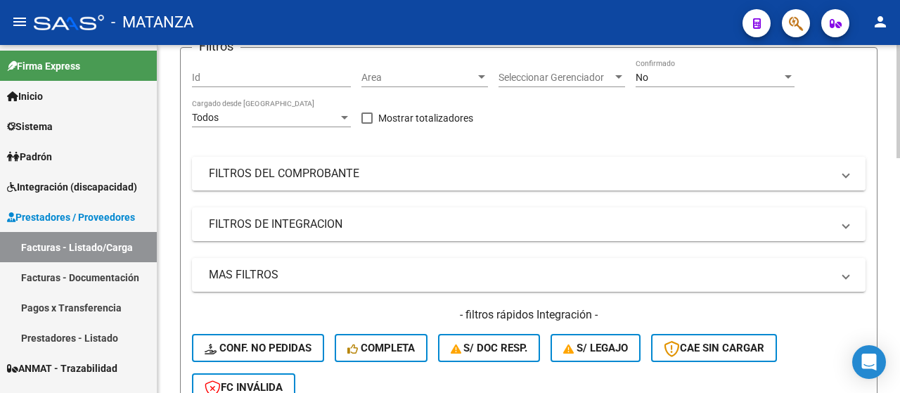
scroll to position [70, 0]
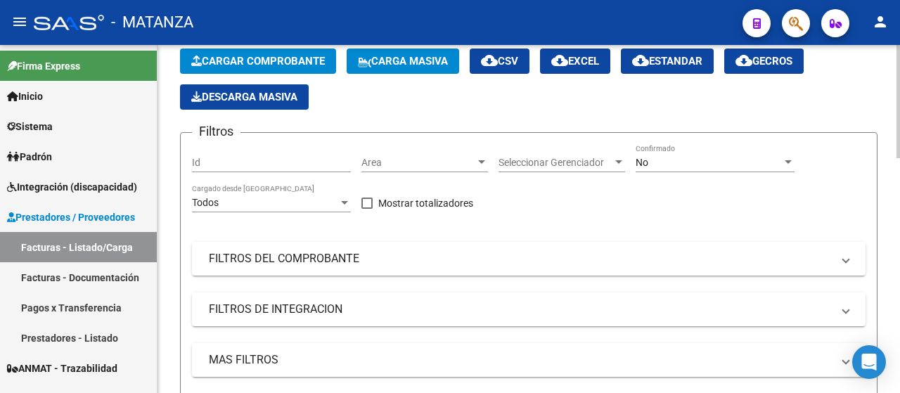
click at [628, 283] on div "Filtros Id Area Area Seleccionar Gerenciador Seleccionar Gerenciador No Confirm…" at bounding box center [529, 321] width 674 height 354
click at [765, 271] on mat-expansion-panel-header "FILTROS DEL COMPROBANTE" at bounding box center [529, 259] width 674 height 34
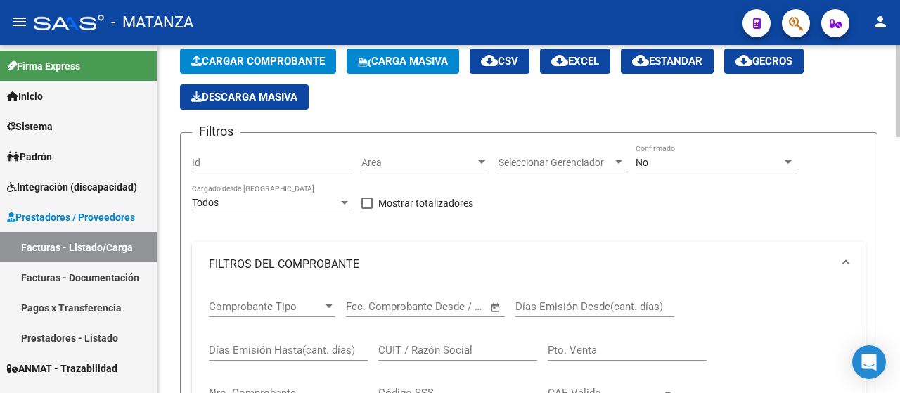
scroll to position [211, 0]
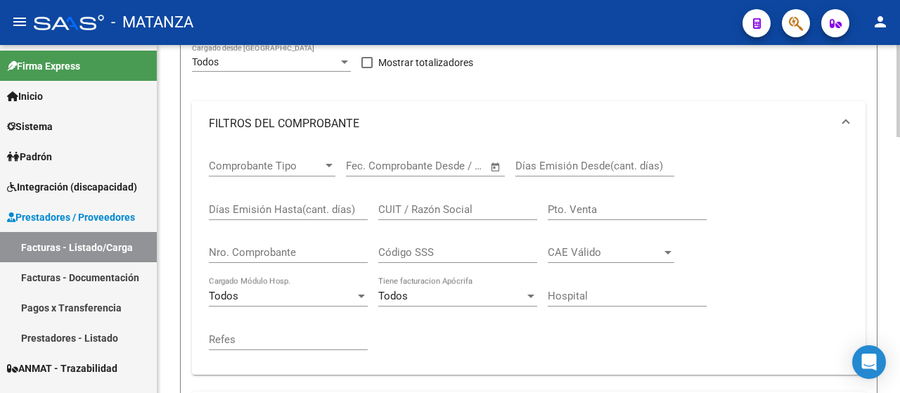
click at [560, 103] on mat-expansion-panel-header "FILTROS DEL COMPROBANTE" at bounding box center [529, 123] width 674 height 45
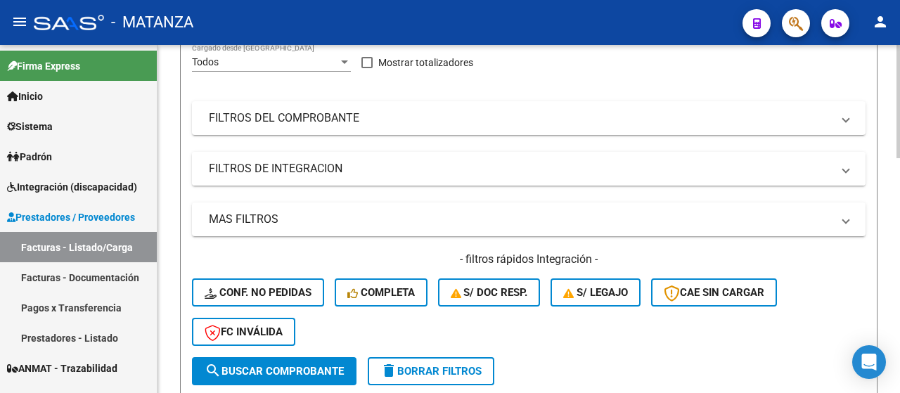
click at [482, 160] on mat-expansion-panel-header "FILTROS DE INTEGRACION" at bounding box center [529, 169] width 674 height 34
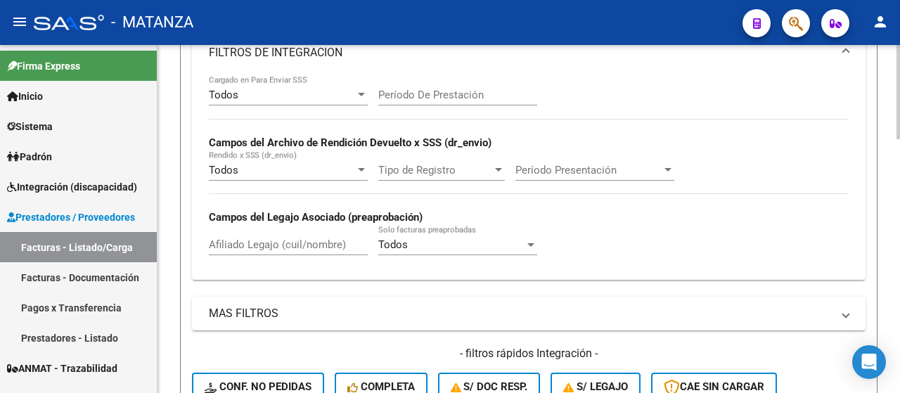
scroll to position [352, 0]
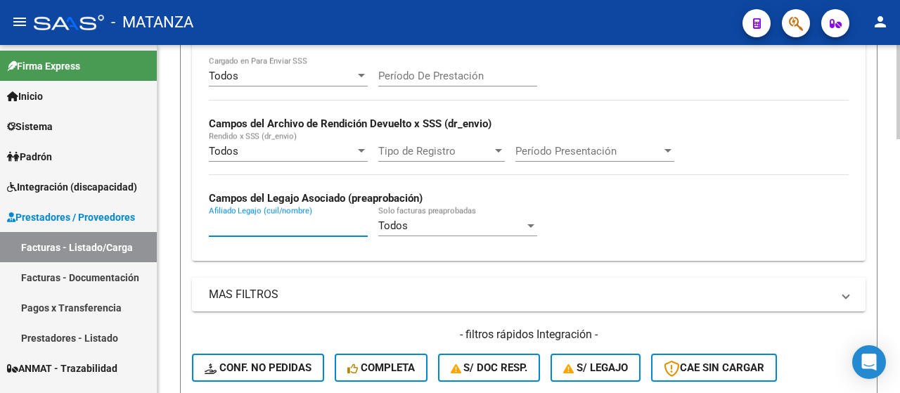
click at [308, 221] on input "Afiliado Legajo (cuil/nombre)" at bounding box center [288, 225] width 159 height 13
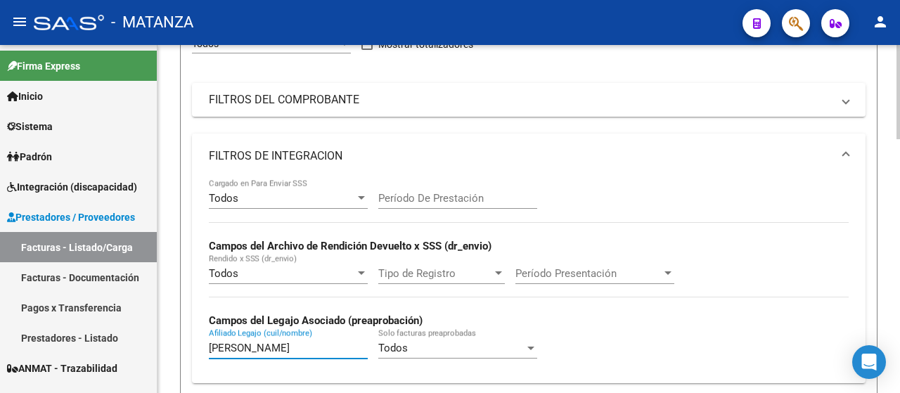
scroll to position [211, 0]
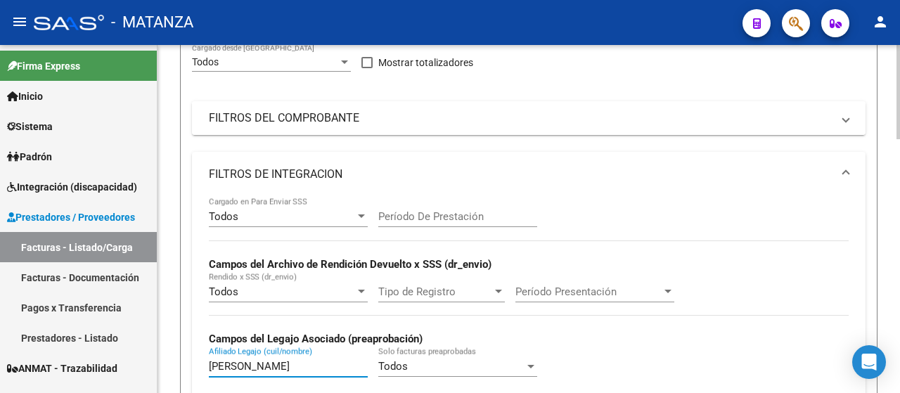
type input "[PERSON_NAME]"
click at [420, 122] on mat-panel-title "FILTROS DEL COMPROBANTE" at bounding box center [520, 117] width 623 height 15
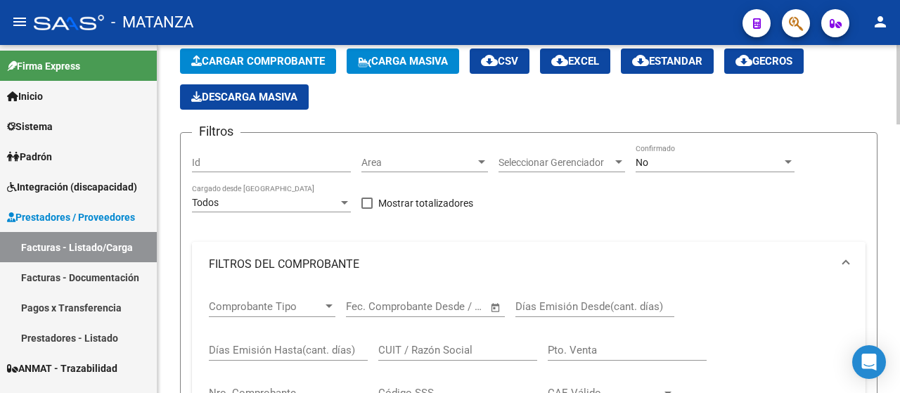
scroll to position [141, 0]
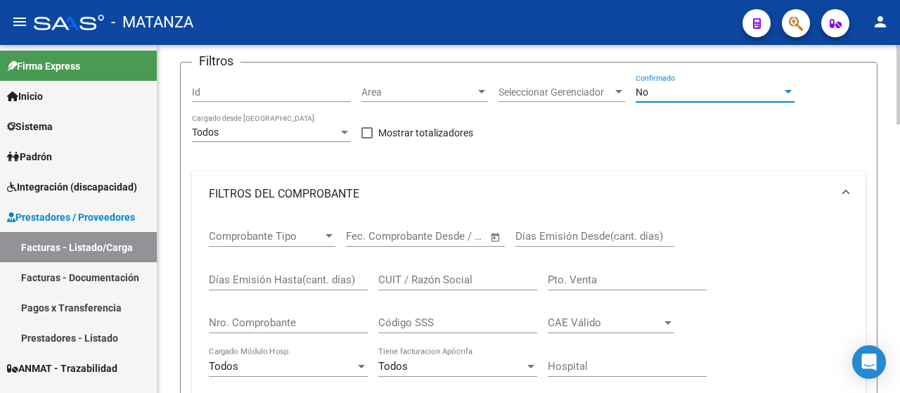
click at [709, 92] on div "No" at bounding box center [709, 92] width 146 height 12
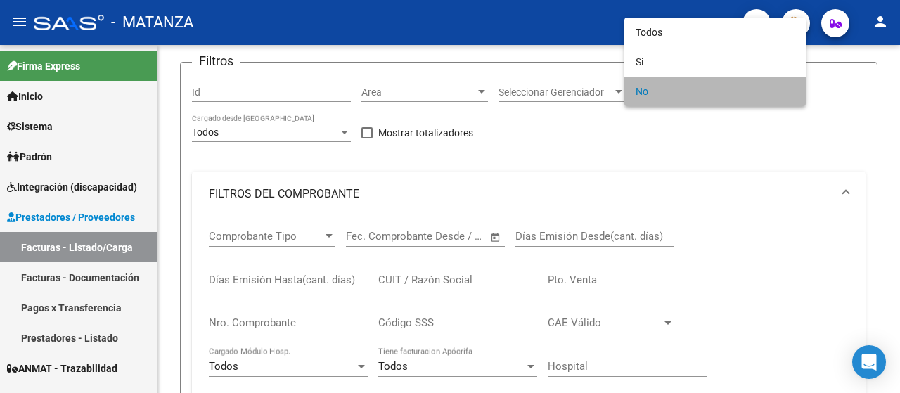
click at [782, 86] on span "No" at bounding box center [715, 92] width 159 height 30
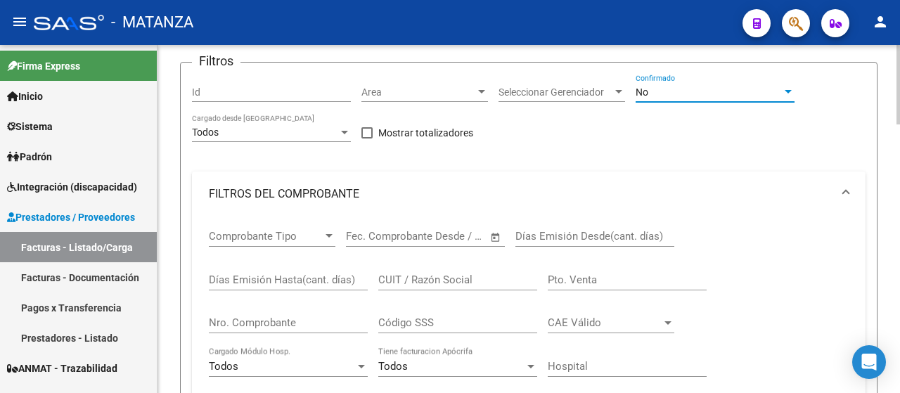
click at [780, 97] on div "No" at bounding box center [709, 92] width 146 height 12
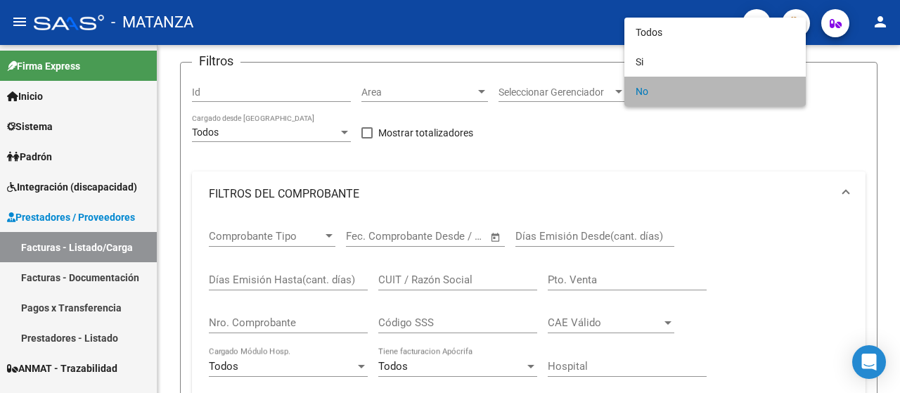
click at [788, 87] on span "No" at bounding box center [715, 92] width 159 height 30
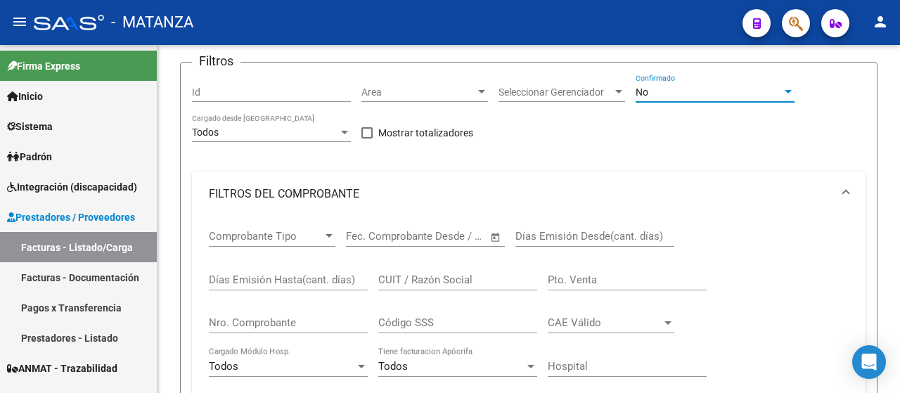
click at [788, 87] on div at bounding box center [788, 91] width 13 height 11
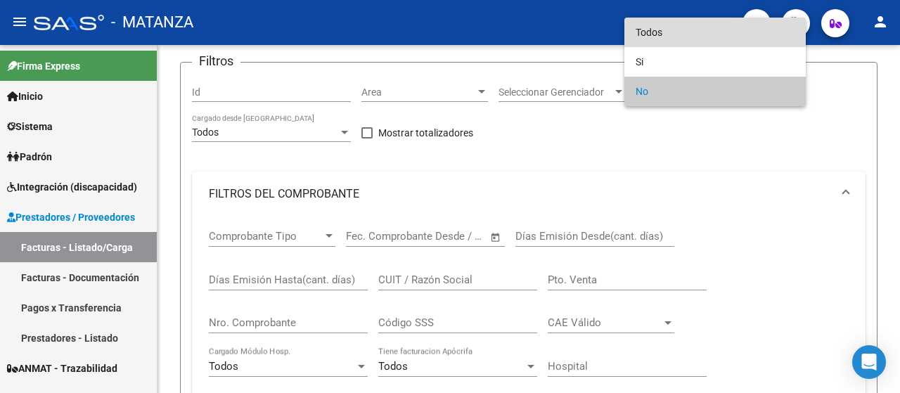
click at [684, 28] on span "Todos" at bounding box center [715, 33] width 159 height 30
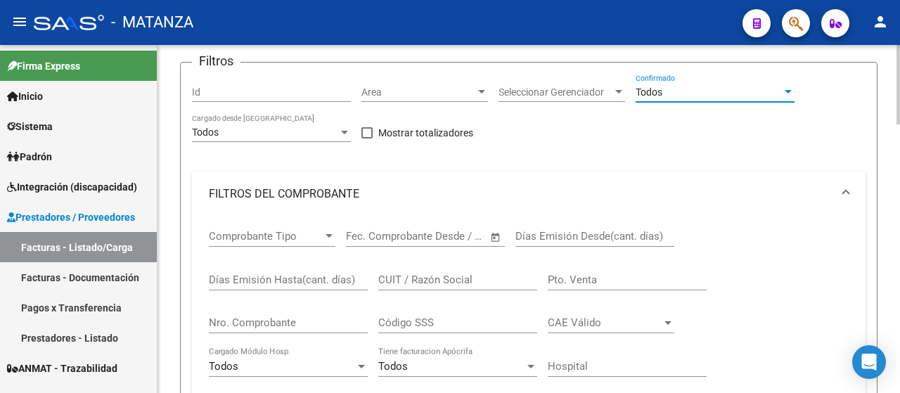
click at [844, 192] on span at bounding box center [846, 193] width 6 height 15
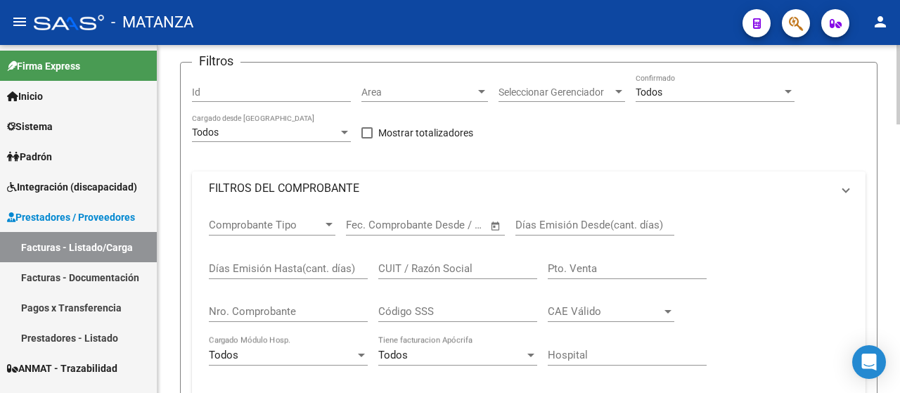
click at [506, 91] on span "Seleccionar Gerenciador" at bounding box center [555, 92] width 114 height 12
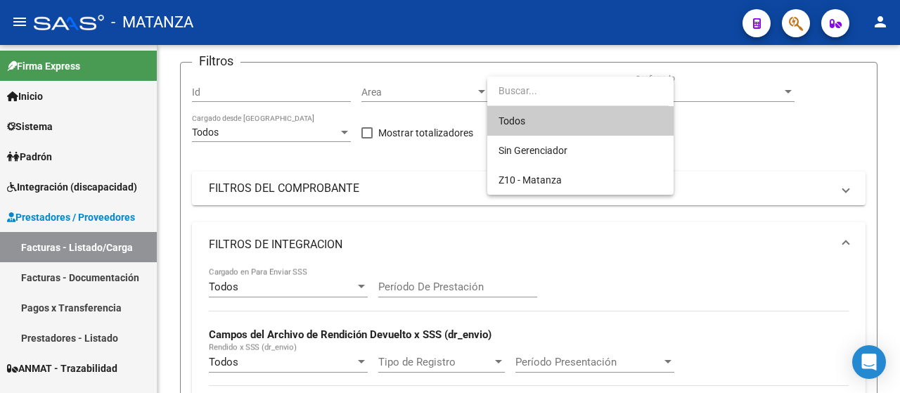
click at [446, 88] on div at bounding box center [450, 196] width 900 height 393
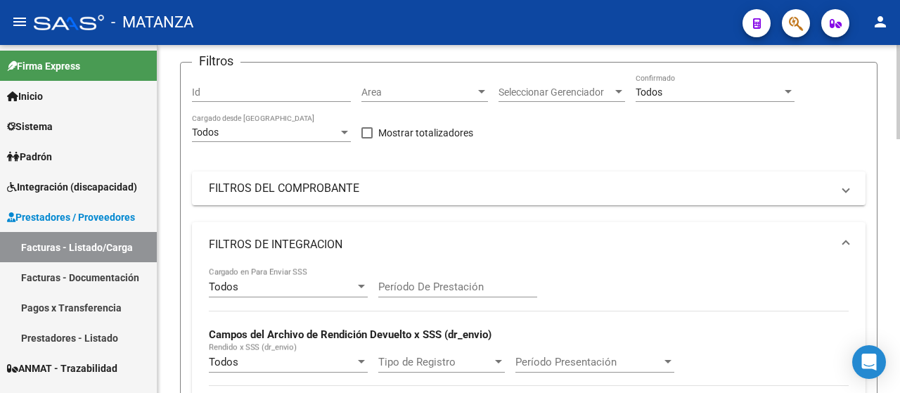
click at [446, 96] on span "Area" at bounding box center [418, 92] width 114 height 12
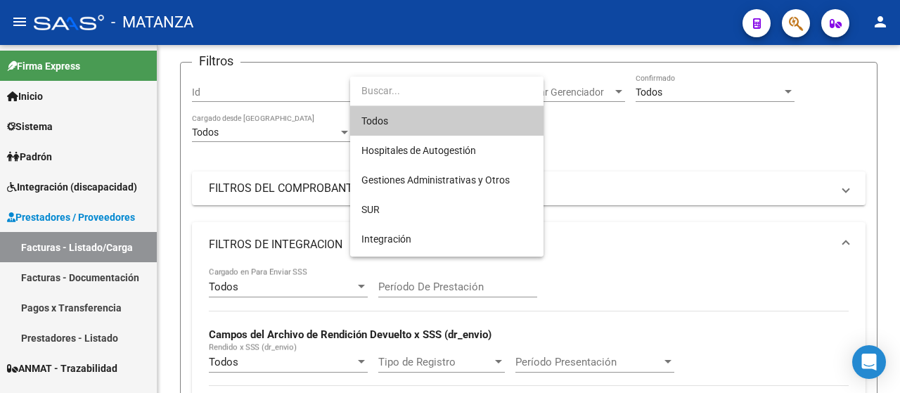
click at [487, 96] on input "dropdown search" at bounding box center [446, 91] width 193 height 30
click at [600, 167] on div at bounding box center [450, 196] width 900 height 393
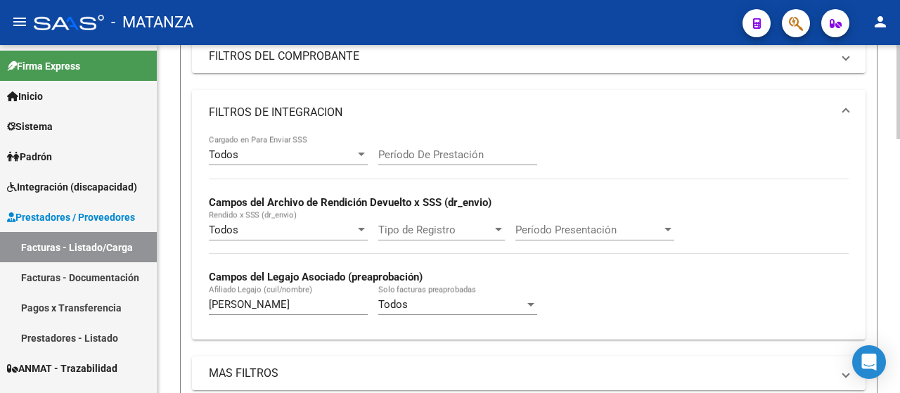
scroll to position [281, 0]
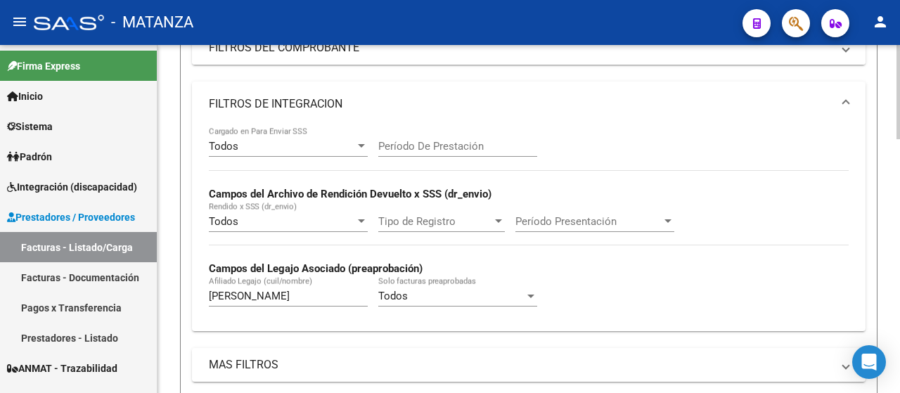
click at [405, 56] on mat-expansion-panel-header "FILTROS DEL COMPROBANTE" at bounding box center [529, 48] width 674 height 34
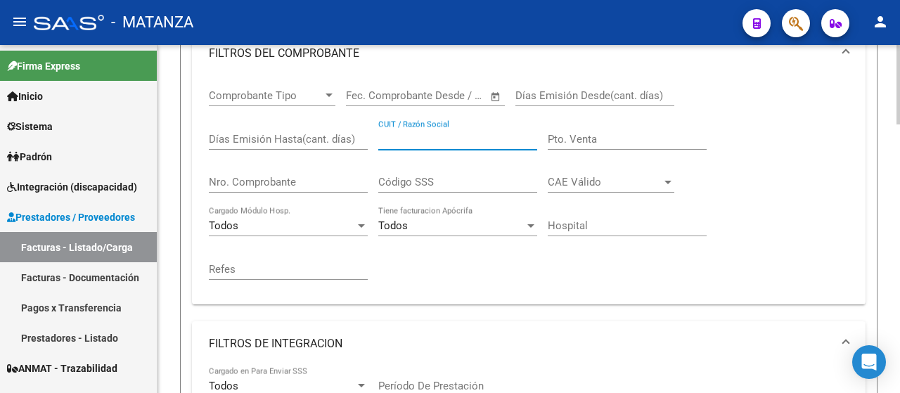
click at [471, 140] on input "CUIT / Razón Social" at bounding box center [457, 139] width 159 height 13
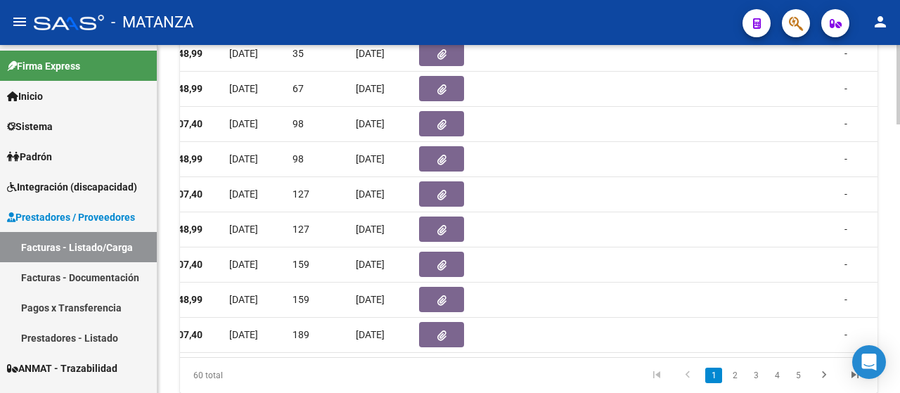
scroll to position [0, 662]
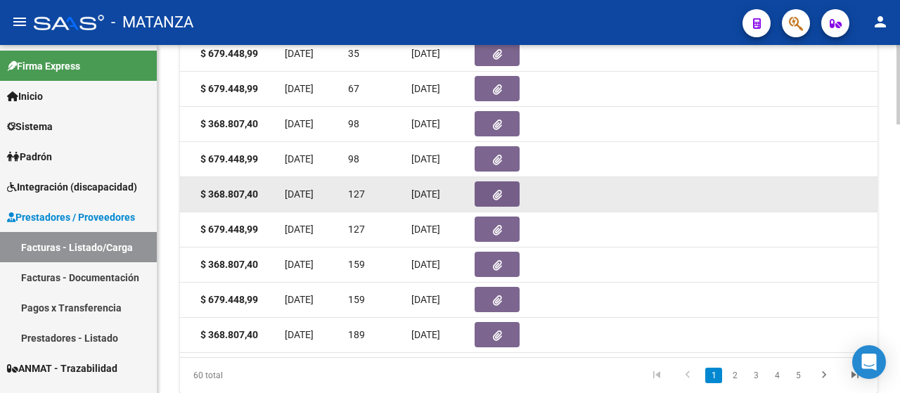
type input "nuevo dia"
click at [501, 193] on icon "button" at bounding box center [497, 195] width 9 height 11
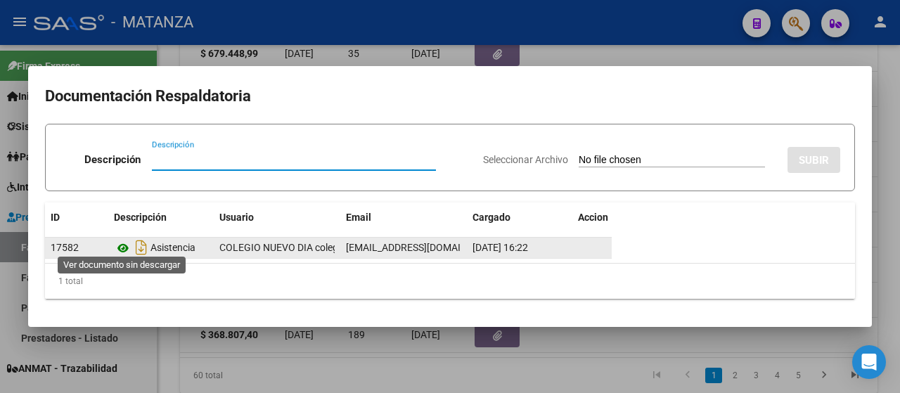
click at [115, 241] on icon at bounding box center [123, 248] width 18 height 17
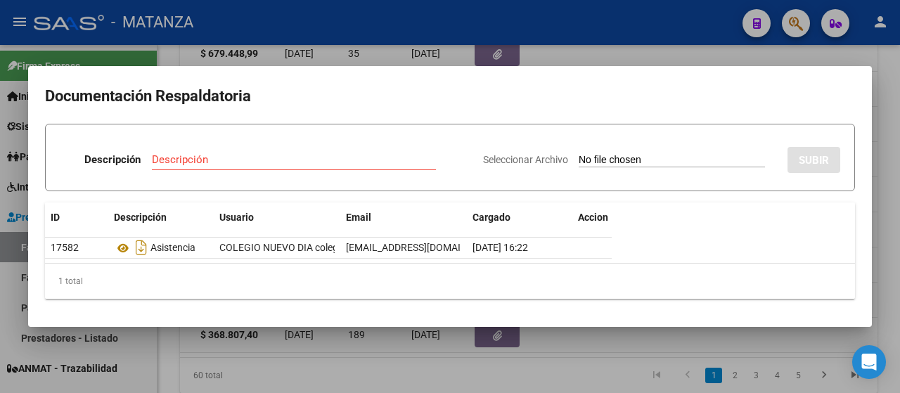
click at [344, 350] on div at bounding box center [450, 196] width 900 height 393
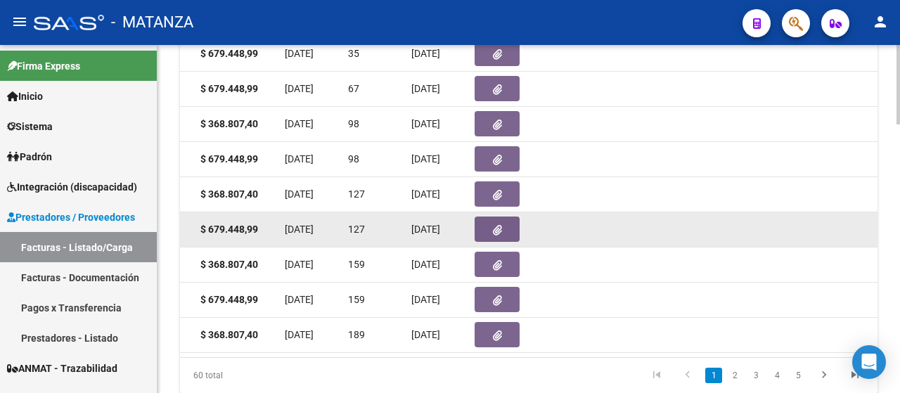
click at [500, 236] on icon "button" at bounding box center [497, 230] width 9 height 11
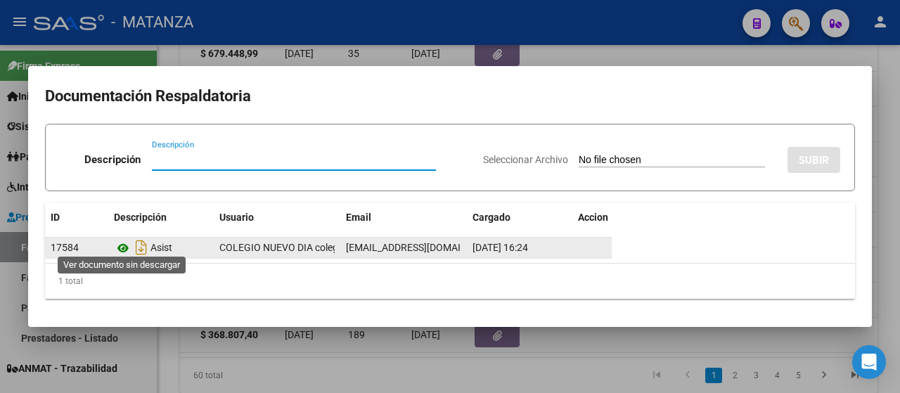
click at [123, 245] on icon at bounding box center [123, 248] width 18 height 17
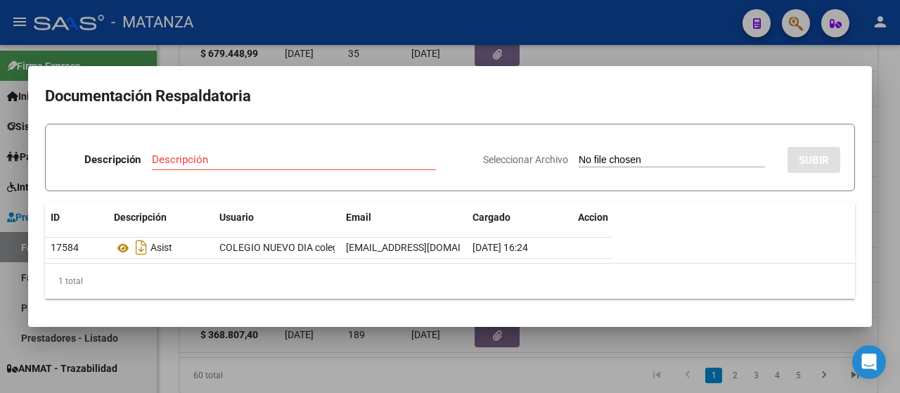
click at [476, 354] on div at bounding box center [450, 196] width 900 height 393
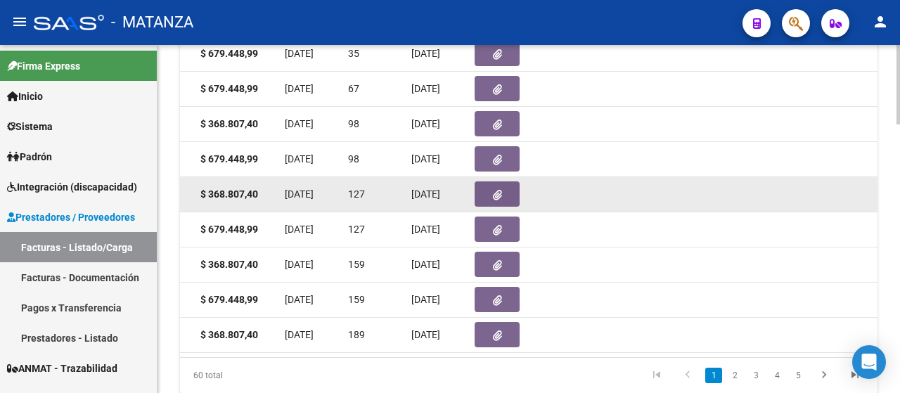
click at [491, 196] on button "button" at bounding box center [497, 193] width 45 height 25
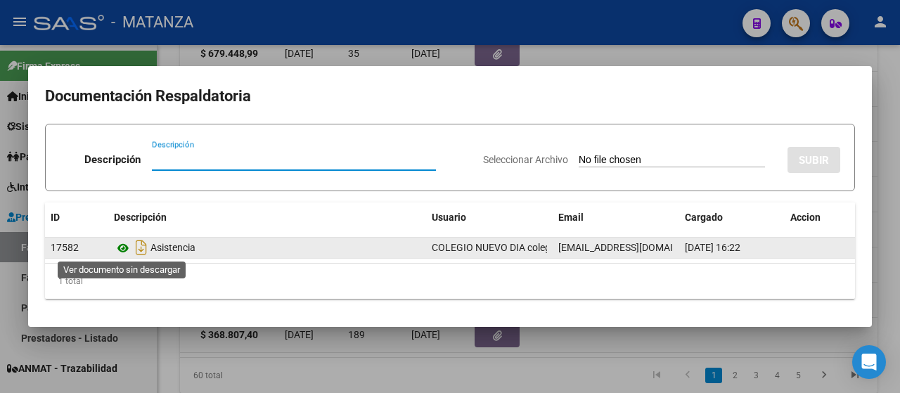
click at [124, 248] on icon at bounding box center [123, 248] width 18 height 17
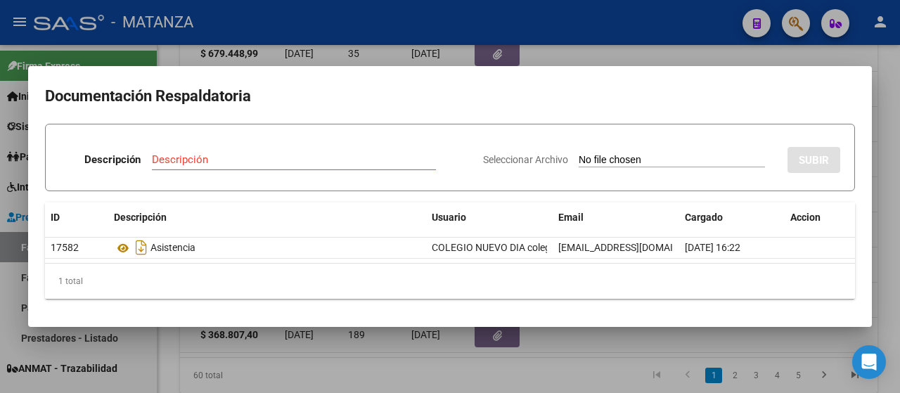
click at [470, 354] on div at bounding box center [450, 196] width 900 height 393
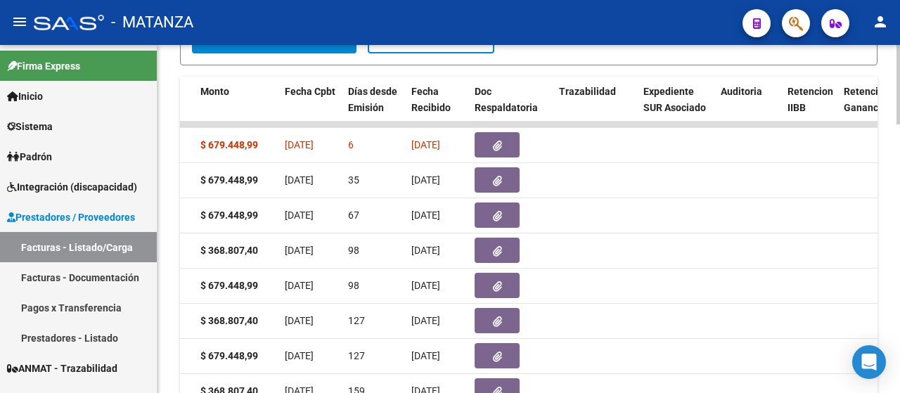
scroll to position [914, 0]
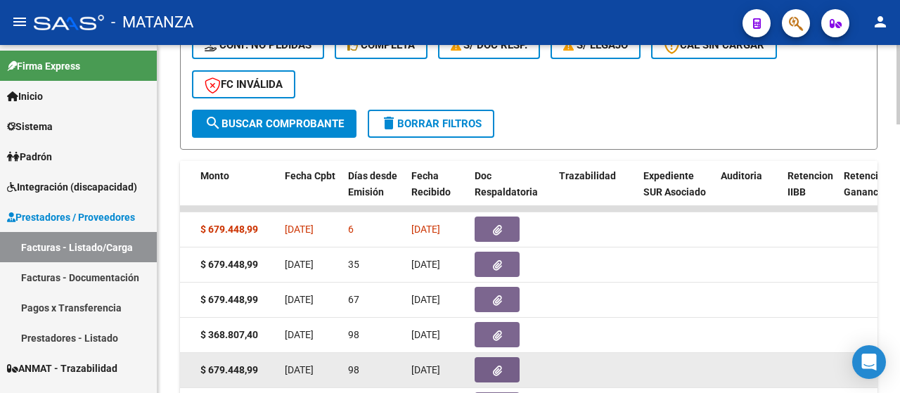
click at [496, 371] on icon "button" at bounding box center [497, 371] width 9 height 11
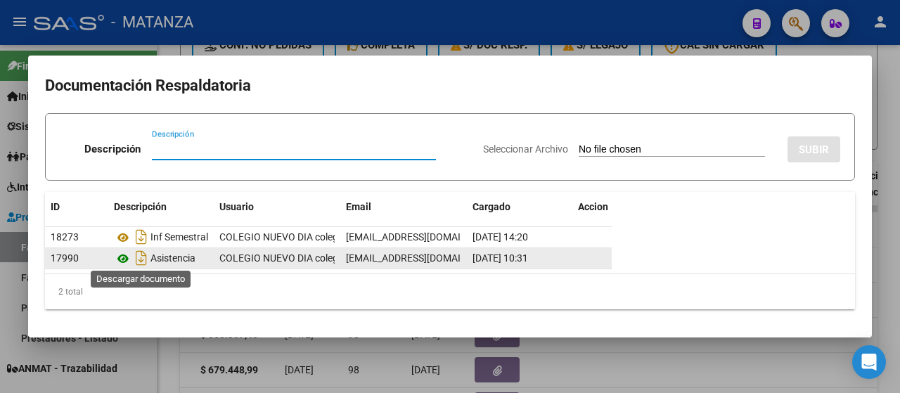
click at [123, 253] on icon at bounding box center [123, 258] width 18 height 17
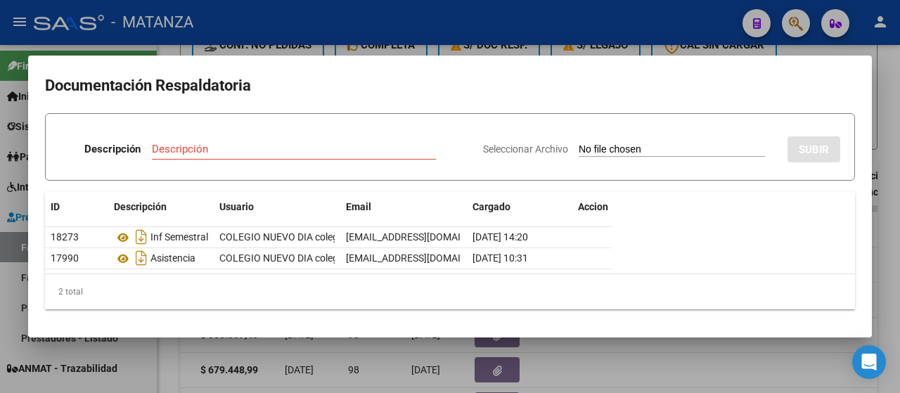
click at [349, 355] on div at bounding box center [450, 196] width 900 height 393
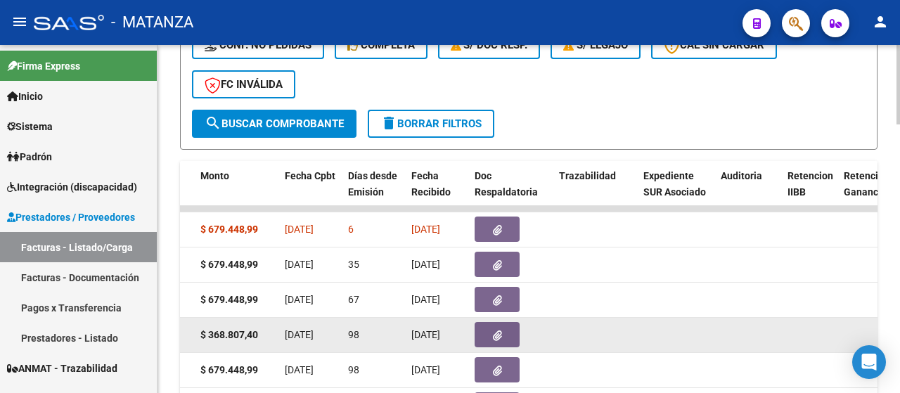
click at [481, 344] on button "button" at bounding box center [497, 334] width 45 height 25
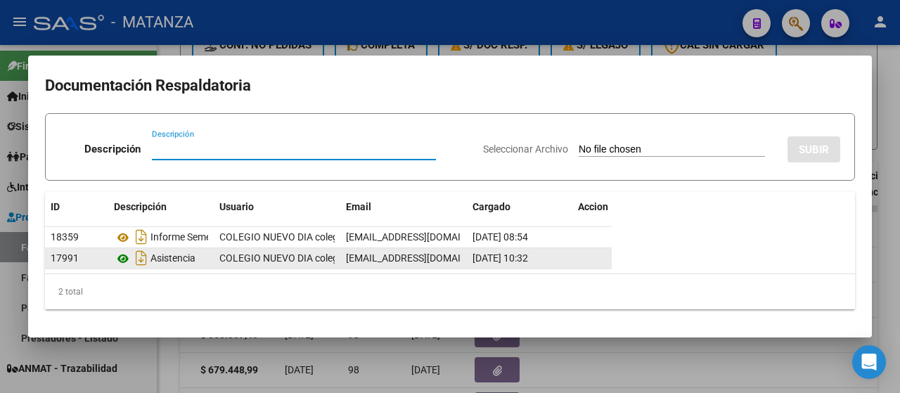
click at [125, 250] on icon at bounding box center [123, 258] width 18 height 17
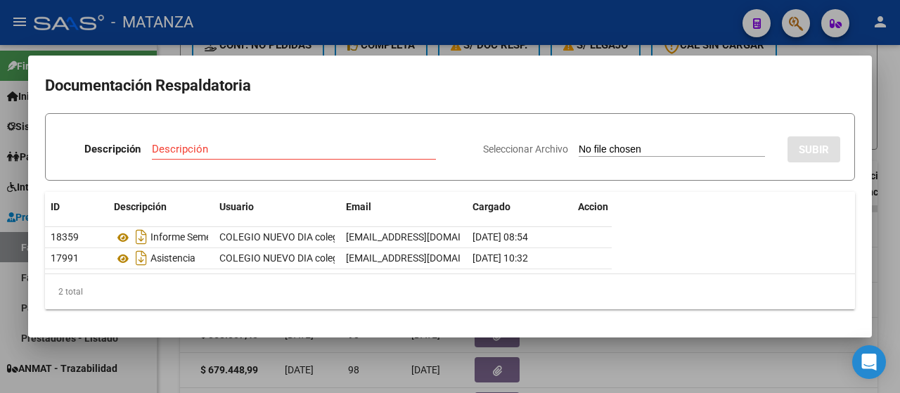
click at [366, 359] on div at bounding box center [450, 196] width 900 height 393
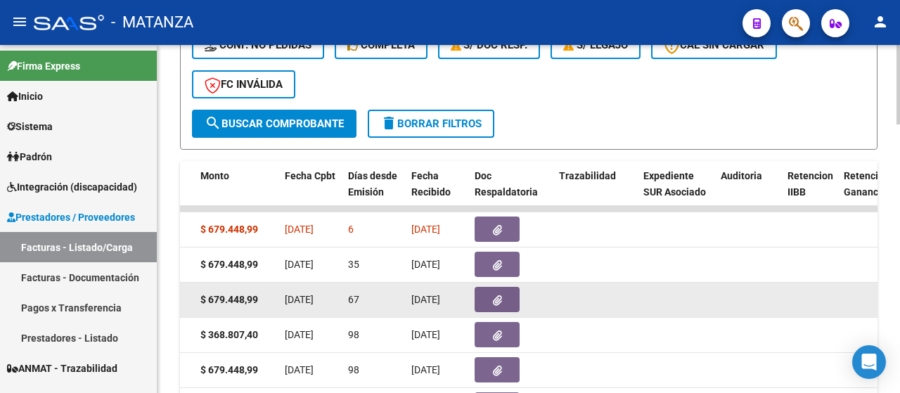
click at [491, 296] on button "button" at bounding box center [497, 299] width 45 height 25
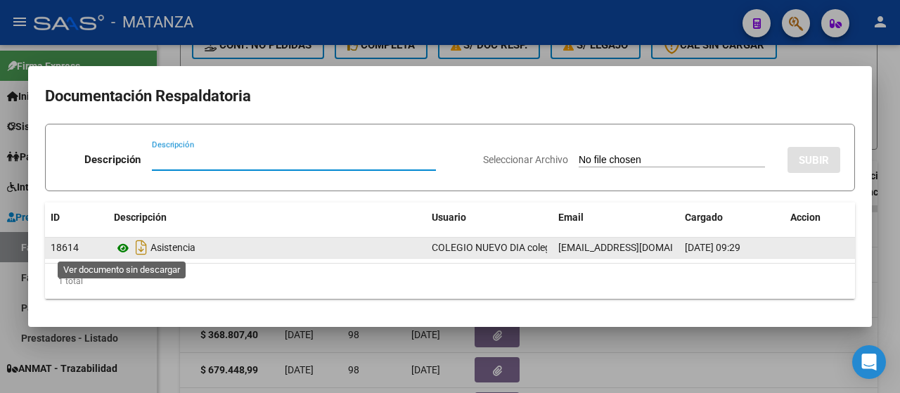
click at [119, 246] on icon at bounding box center [123, 248] width 18 height 17
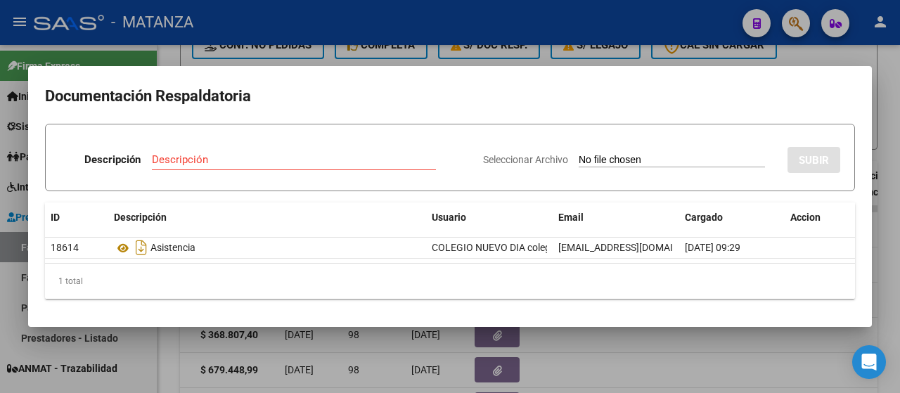
click at [274, 372] on div at bounding box center [450, 196] width 900 height 393
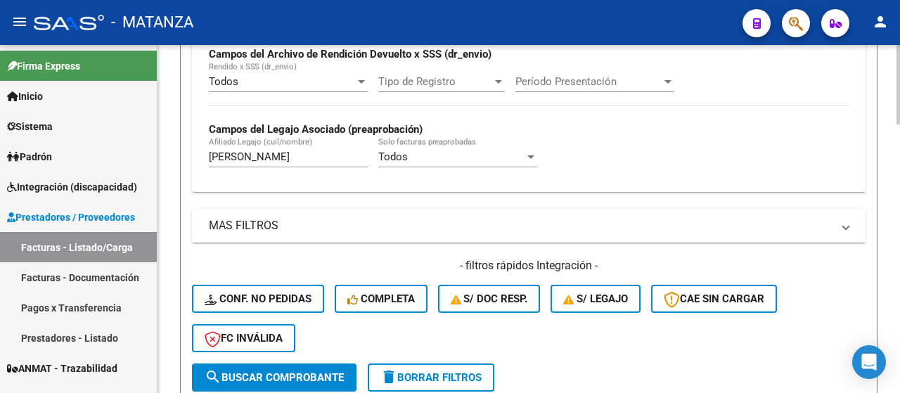
scroll to position [703, 0]
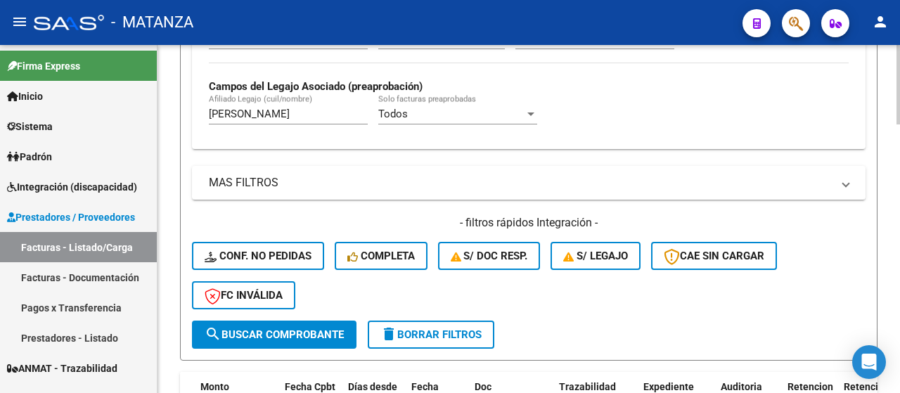
click at [309, 118] on input "[PERSON_NAME]" at bounding box center [288, 114] width 159 height 13
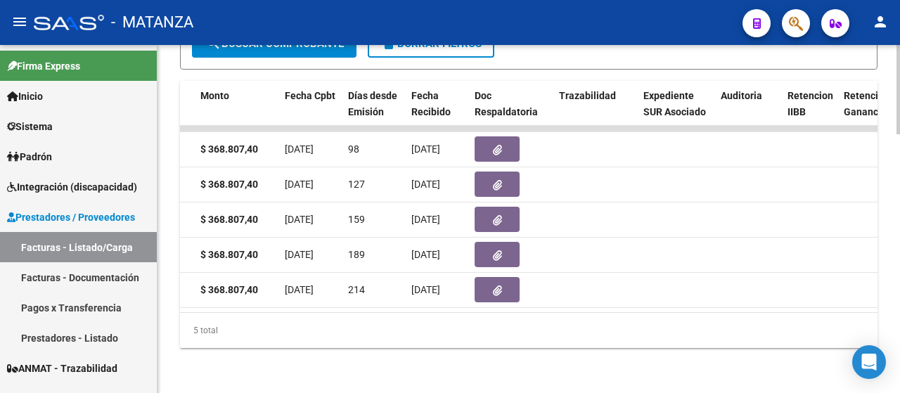
scroll to position [1005, 0]
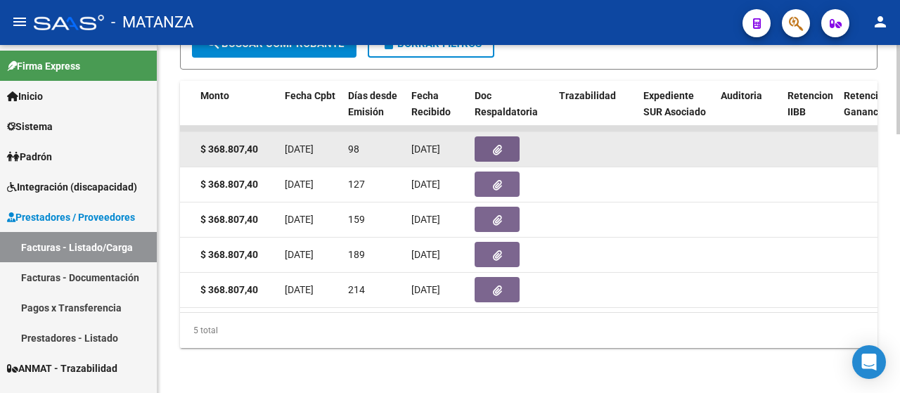
type input "[PERSON_NAME]"
click at [496, 145] on icon "button" at bounding box center [497, 150] width 9 height 11
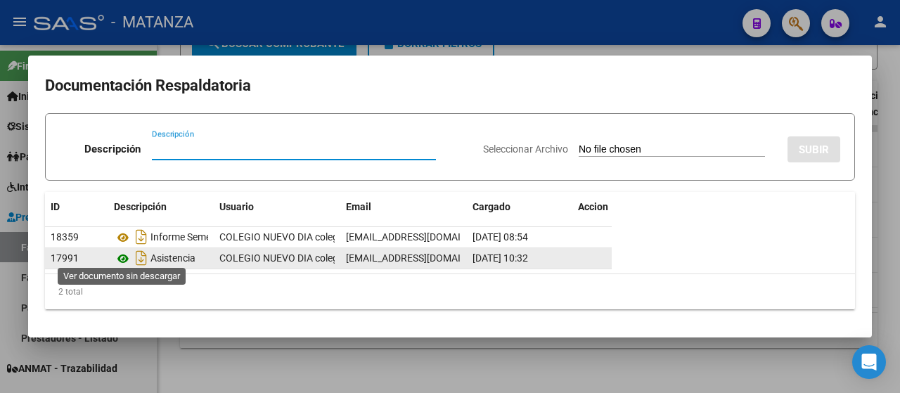
click at [126, 251] on icon at bounding box center [123, 258] width 18 height 17
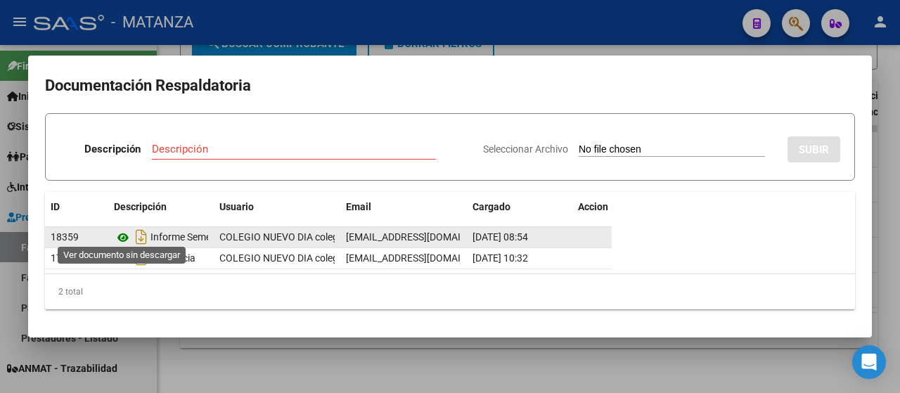
click at [124, 232] on icon at bounding box center [123, 237] width 18 height 17
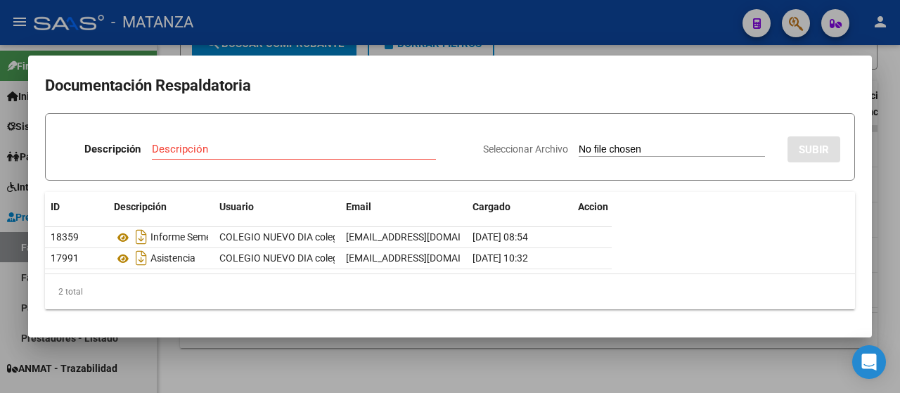
click at [179, 365] on div at bounding box center [450, 196] width 900 height 393
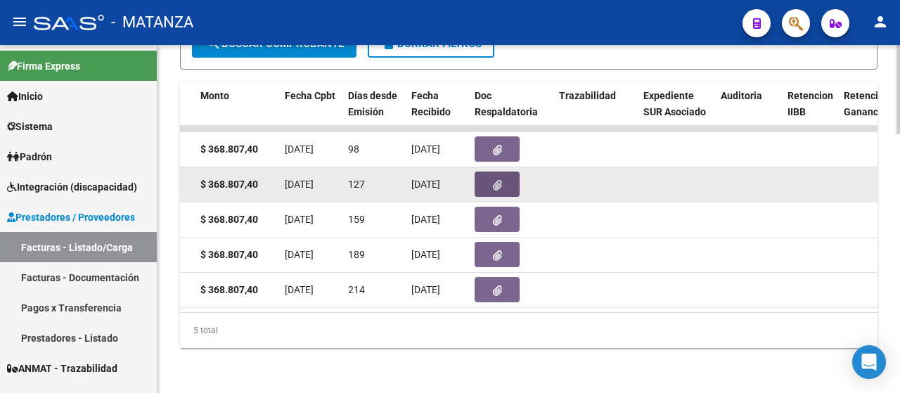
click at [496, 180] on icon "button" at bounding box center [497, 185] width 9 height 11
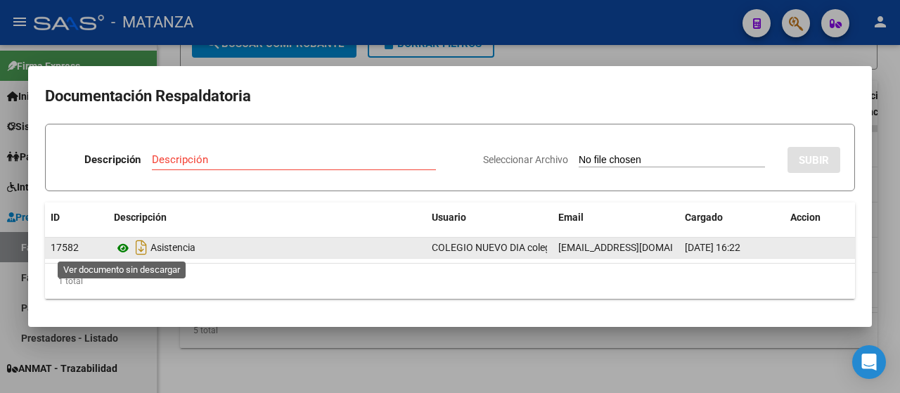
click at [121, 247] on icon at bounding box center [123, 248] width 18 height 17
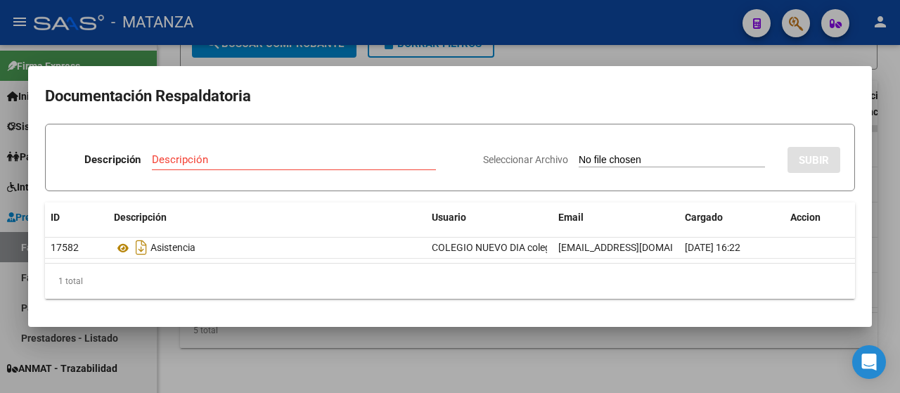
click at [257, 363] on div at bounding box center [450, 196] width 900 height 393
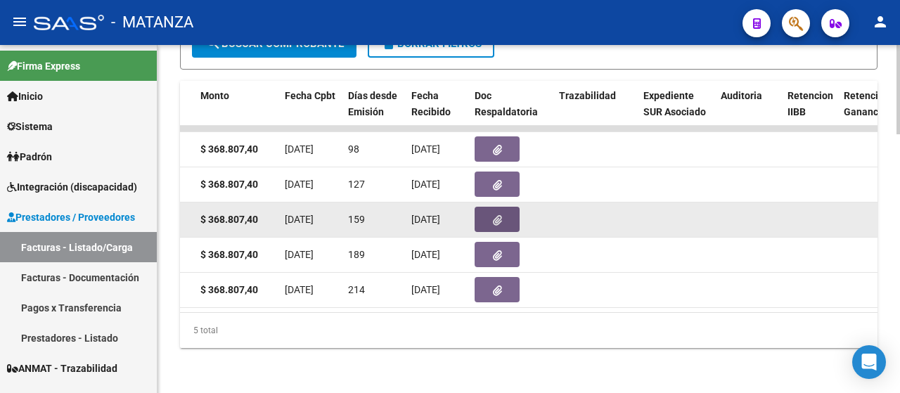
click at [478, 217] on button "button" at bounding box center [497, 219] width 45 height 25
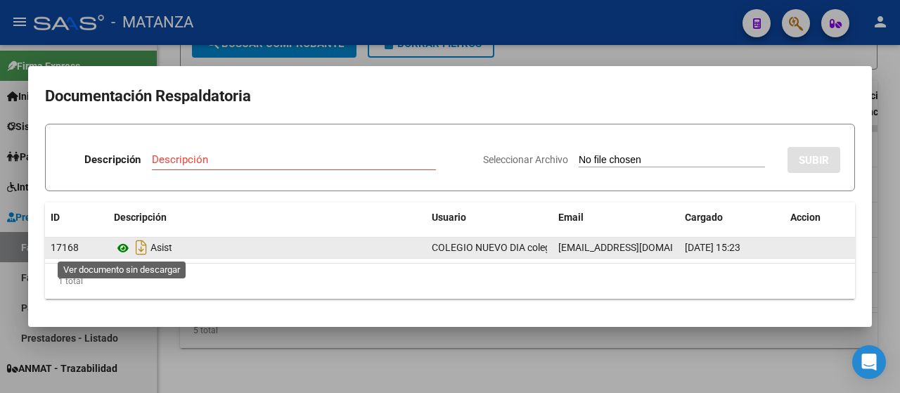
click at [125, 249] on icon at bounding box center [123, 248] width 18 height 17
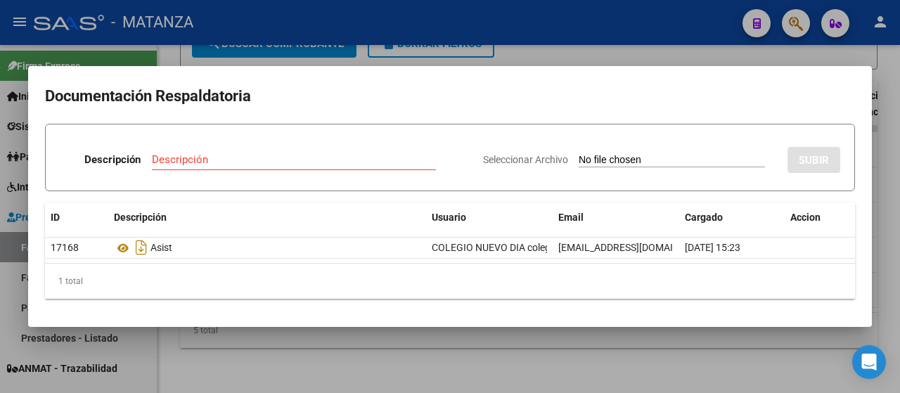
click at [439, 354] on div at bounding box center [450, 196] width 900 height 393
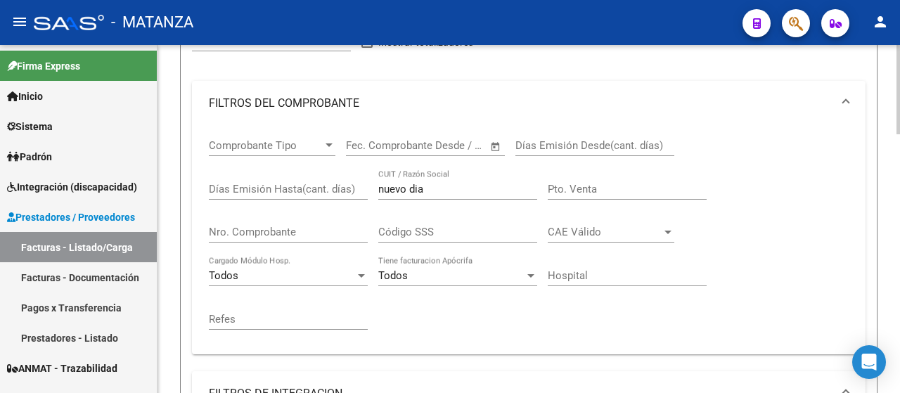
scroll to position [161, 0]
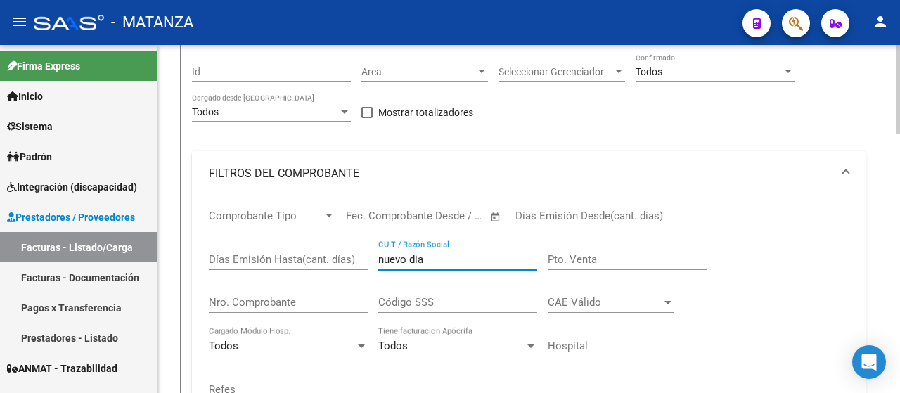
click at [449, 259] on input "nuevo dia" at bounding box center [457, 259] width 159 height 13
type input "n"
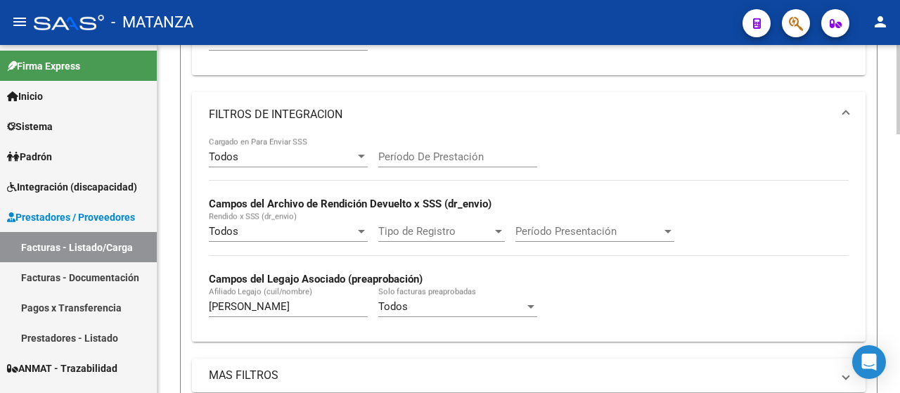
scroll to position [513, 0]
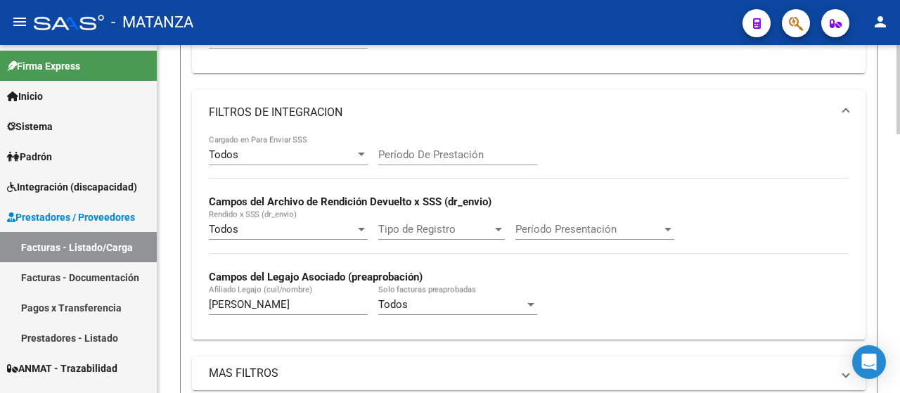
type input "escuela"
click at [279, 300] on input "[PERSON_NAME]" at bounding box center [288, 304] width 159 height 13
type input "i"
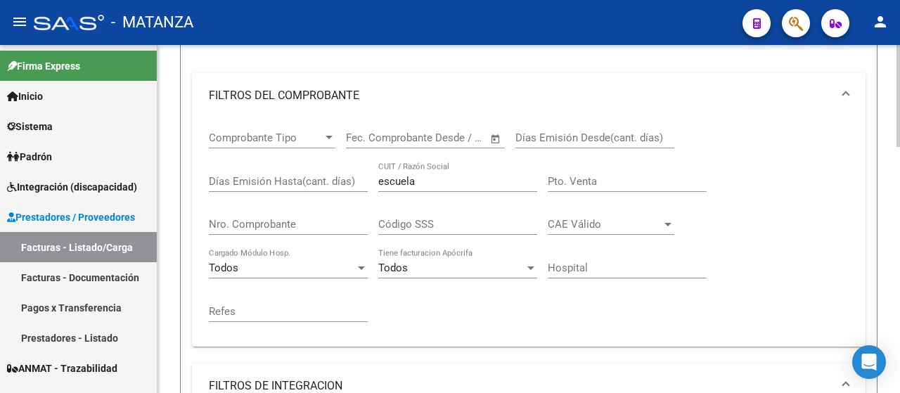
scroll to position [210, 0]
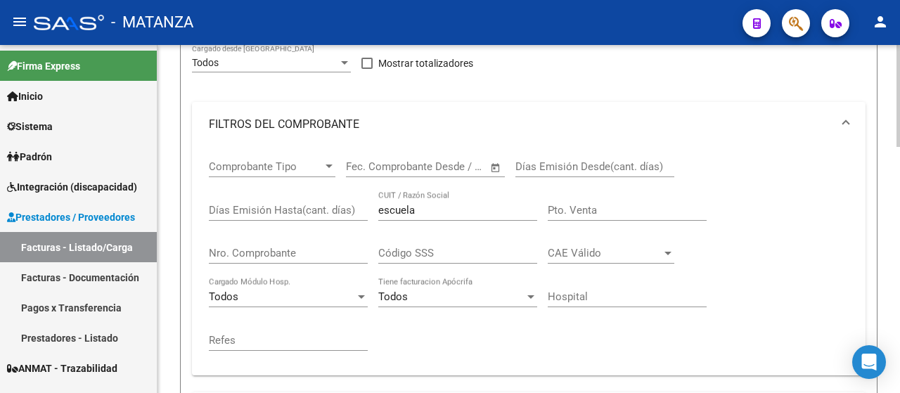
type input "monteleone"
click at [435, 212] on input "escuela" at bounding box center [457, 210] width 159 height 13
type input "e"
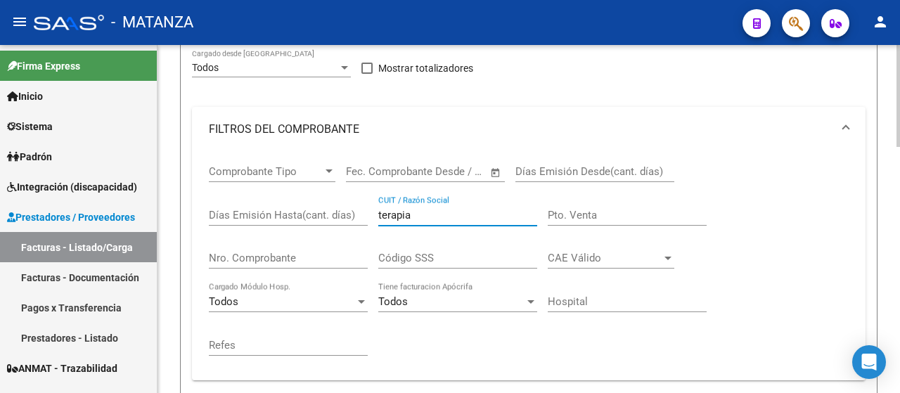
scroll to position [140, 0]
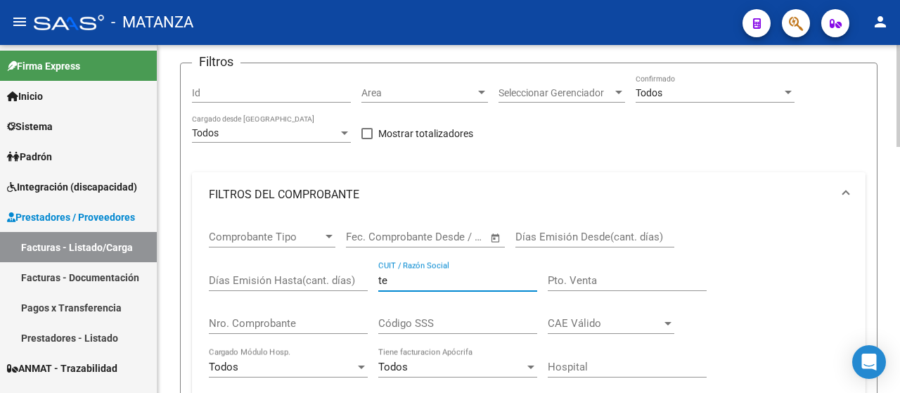
type input "t"
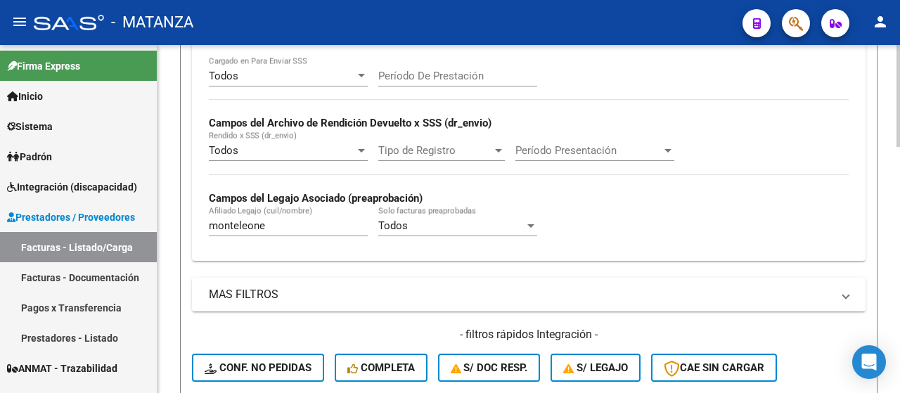
scroll to position [562, 0]
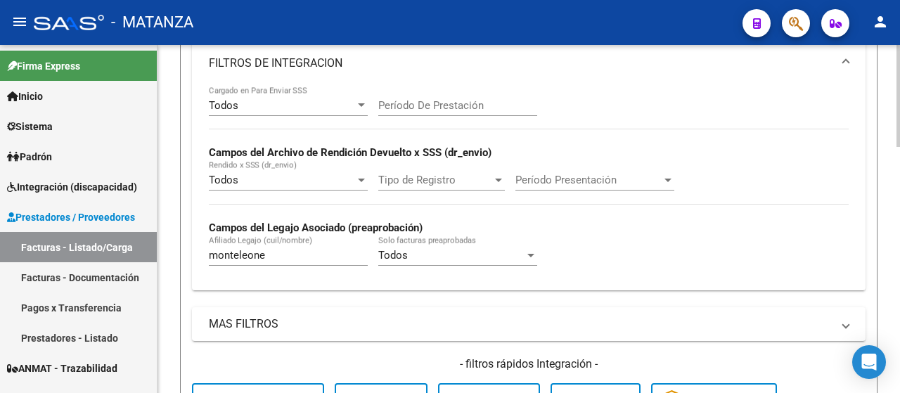
type input "viajero"
click at [274, 259] on input "monteleone" at bounding box center [288, 255] width 159 height 13
type input "m"
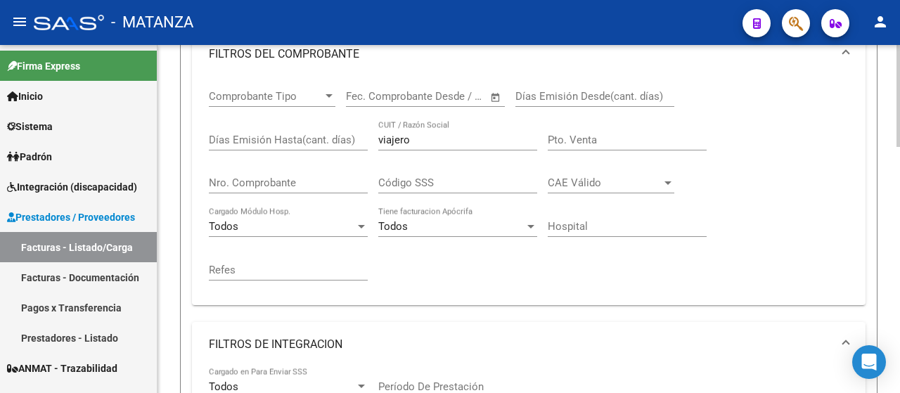
scroll to position [210, 0]
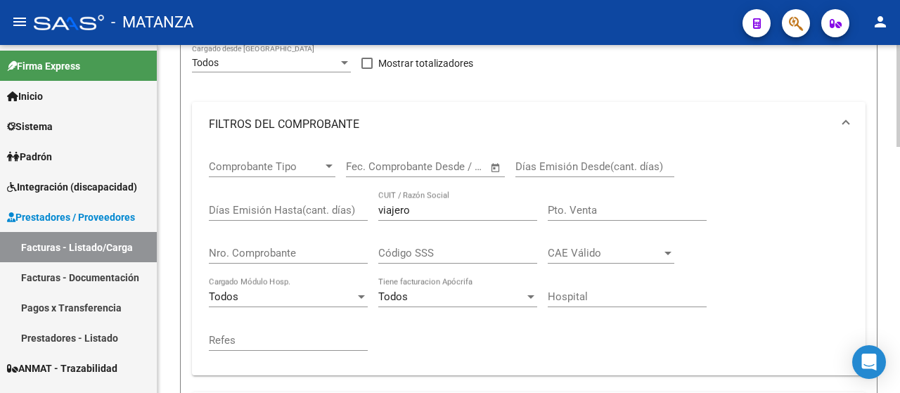
type input "nieva"
click at [444, 212] on input "viajero" at bounding box center [457, 210] width 159 height 13
type input "v"
type input "m"
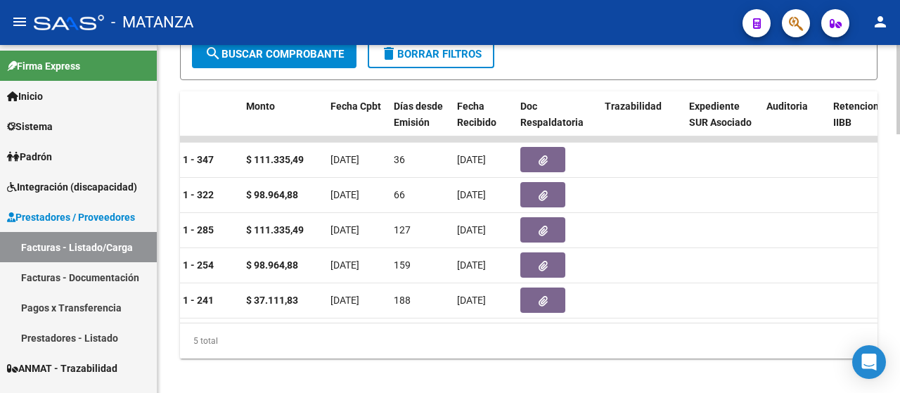
scroll to position [0, 619]
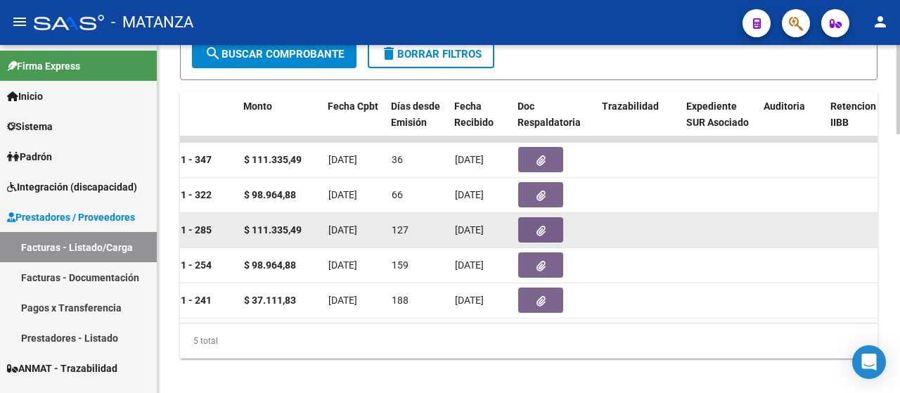
type input "pallotti"
click at [550, 233] on button "button" at bounding box center [540, 229] width 45 height 25
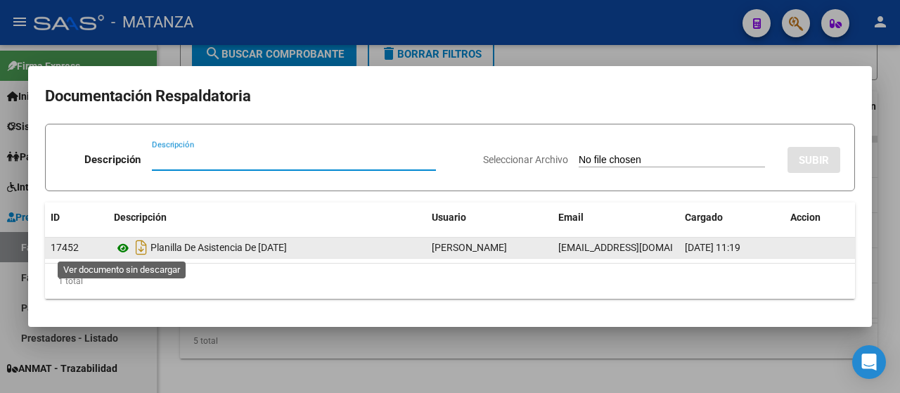
click at [125, 252] on icon at bounding box center [123, 248] width 18 height 17
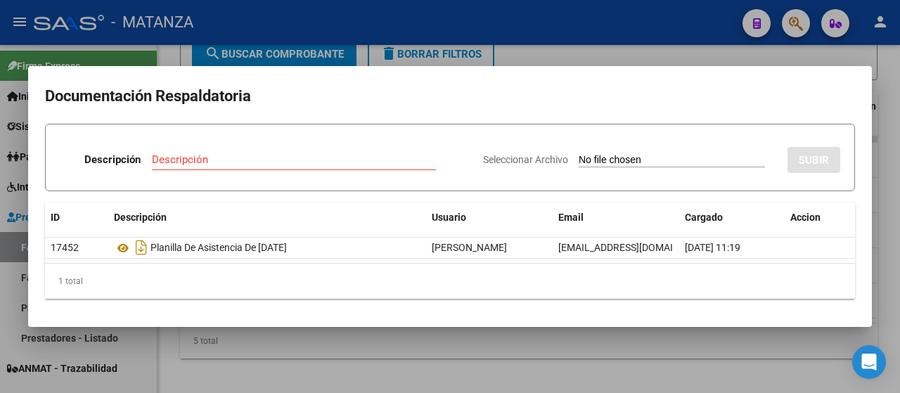
click at [424, 326] on mat-dialog-container "Documentación Respaldatoria Descripción Descripción Seleccionar Archivo SUBIR I…" at bounding box center [450, 196] width 844 height 261
click at [483, 348] on div at bounding box center [450, 196] width 900 height 393
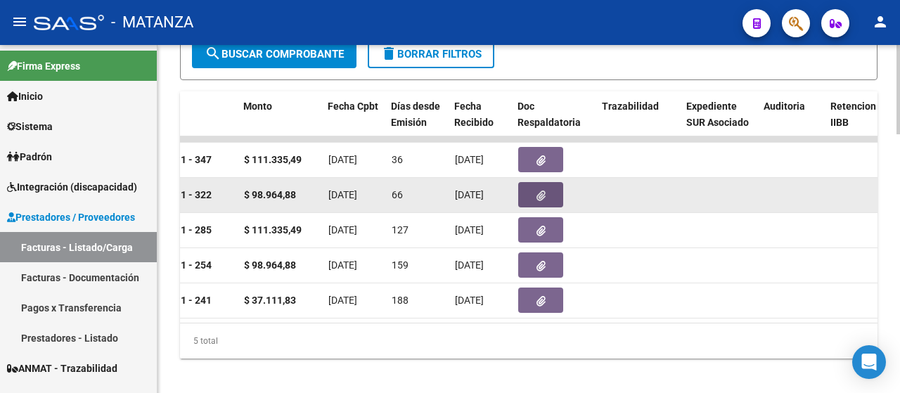
click at [550, 202] on button "button" at bounding box center [540, 194] width 45 height 25
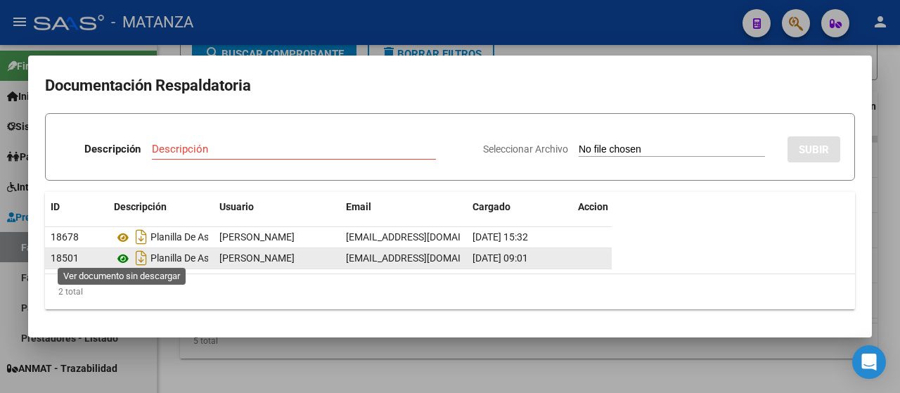
click at [124, 250] on icon at bounding box center [123, 258] width 18 height 17
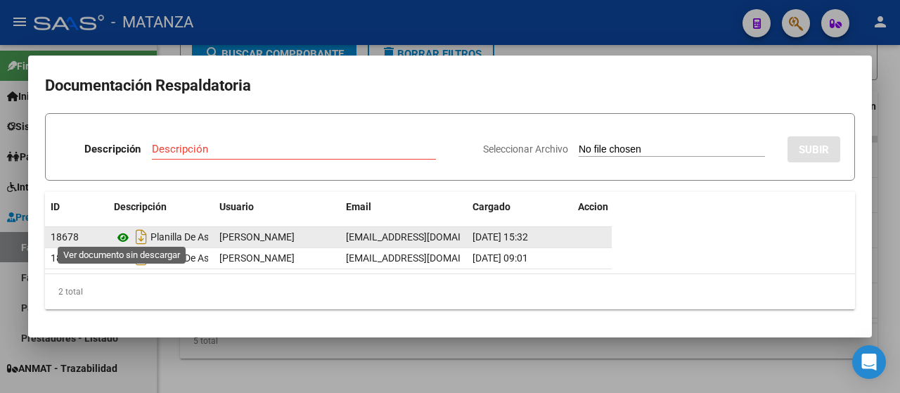
click at [122, 230] on icon at bounding box center [123, 237] width 18 height 17
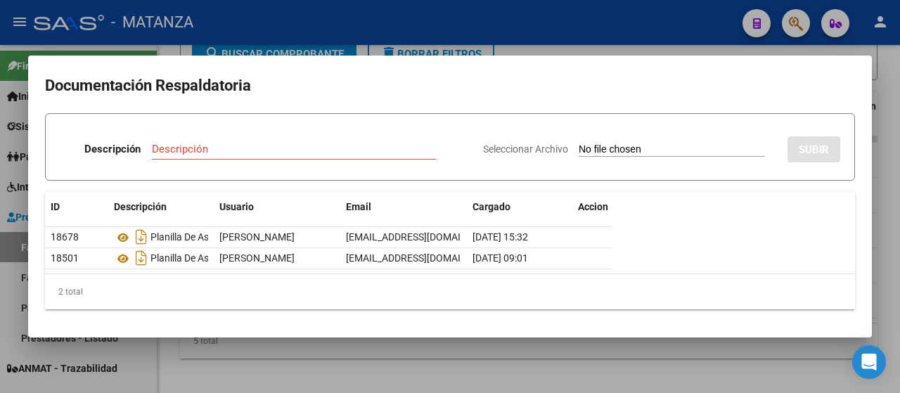
click at [383, 383] on div at bounding box center [450, 196] width 900 height 393
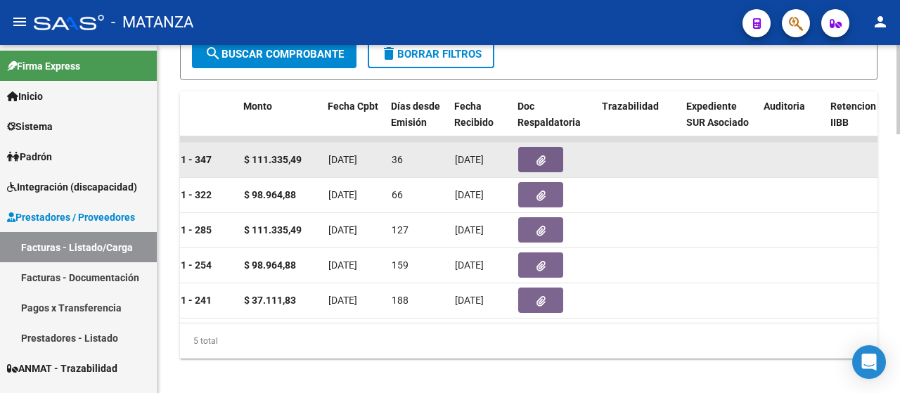
click at [543, 158] on icon "button" at bounding box center [540, 160] width 9 height 11
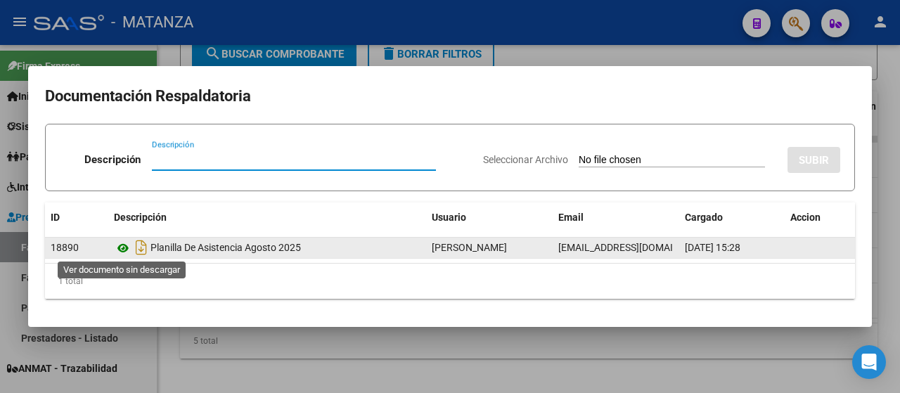
click at [120, 247] on icon at bounding box center [123, 248] width 18 height 17
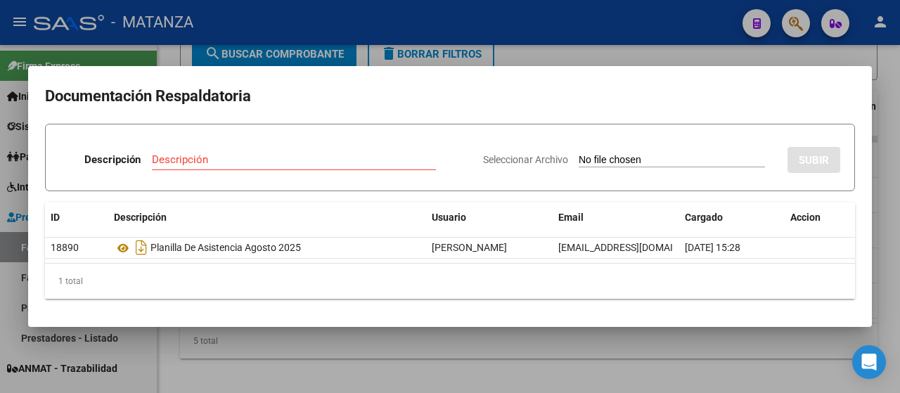
click at [210, 348] on div at bounding box center [450, 196] width 900 height 393
